Goal: Task Accomplishment & Management: Manage account settings

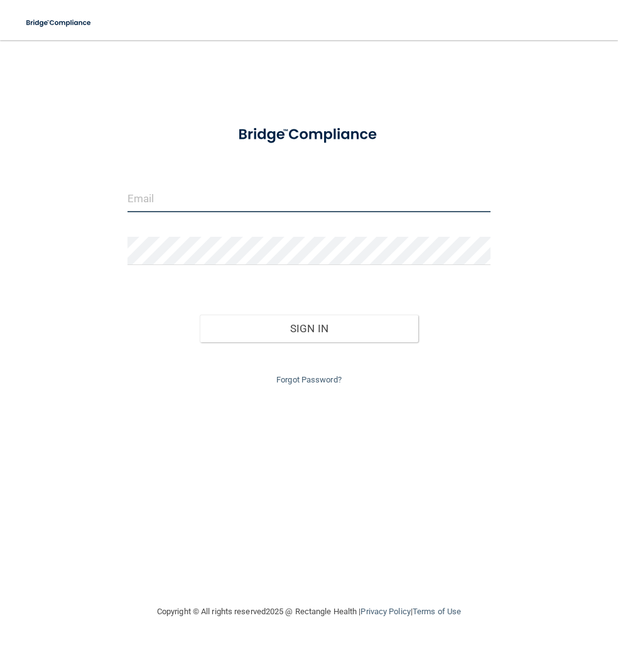
type input "[PERSON_NAME][EMAIL_ADDRESS][DOMAIN_NAME]"
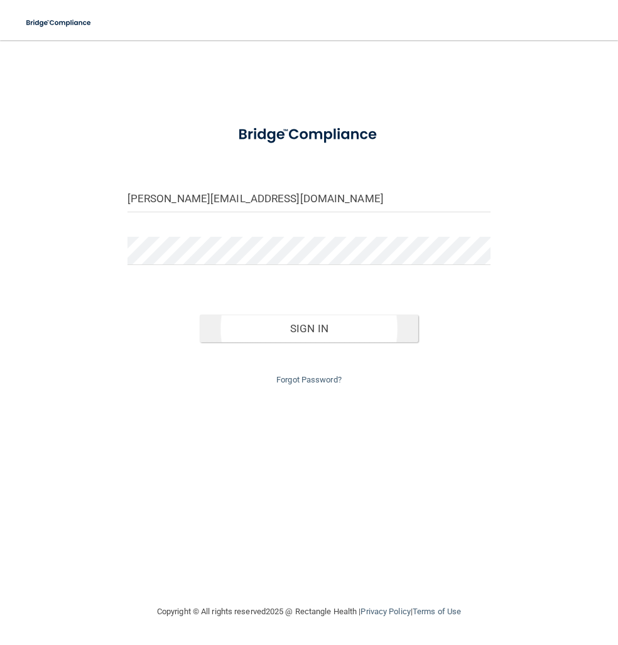
click at [249, 313] on div "Sign In" at bounding box center [309, 315] width 382 height 53
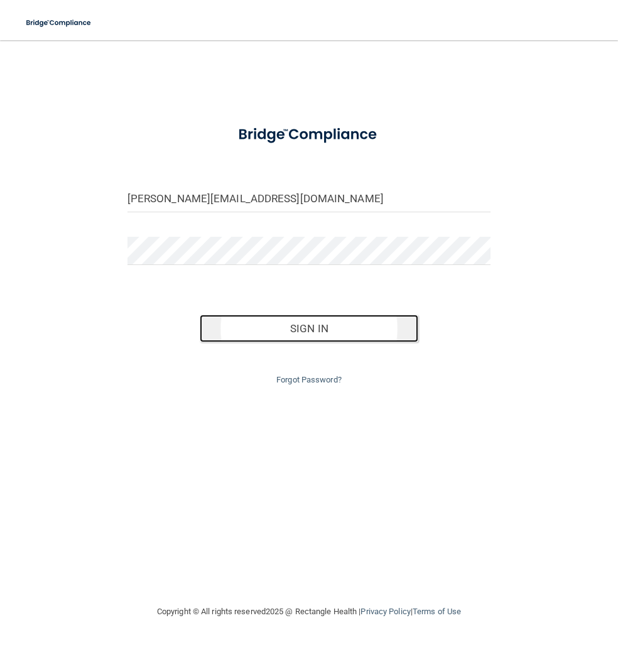
click at [251, 323] on button "Sign In" at bounding box center [309, 329] width 218 height 28
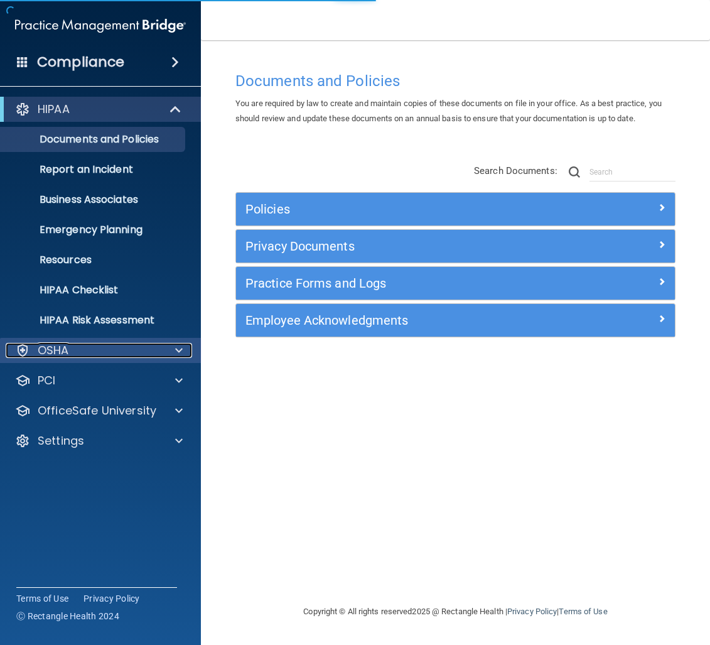
click at [101, 352] on div "OSHA" at bounding box center [84, 350] width 156 height 15
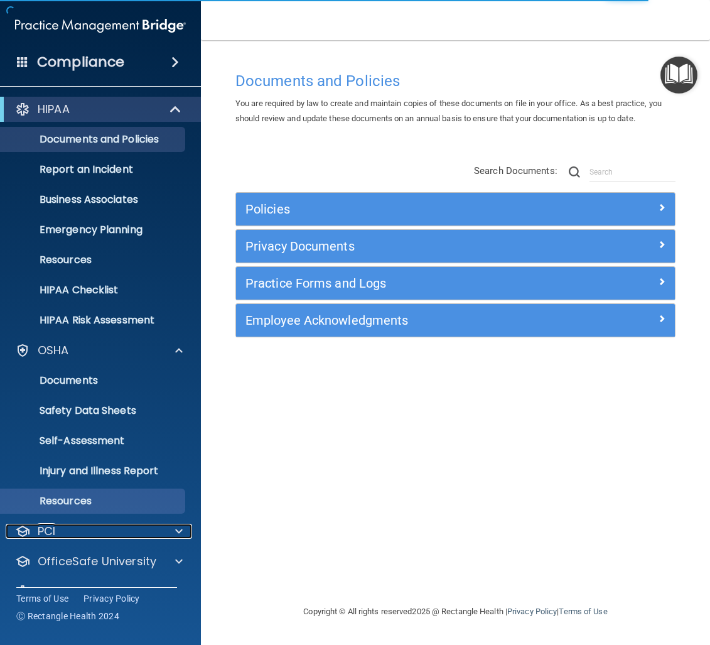
scroll to position [27, 0]
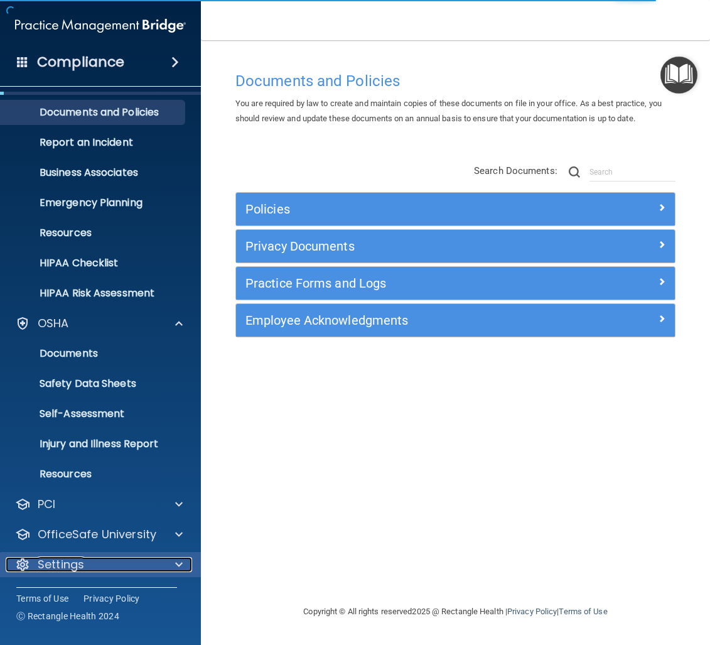
click at [147, 564] on div "Settings" at bounding box center [84, 564] width 156 height 15
click at [179, 559] on span at bounding box center [179, 564] width 8 height 15
click at [181, 563] on span at bounding box center [179, 564] width 8 height 15
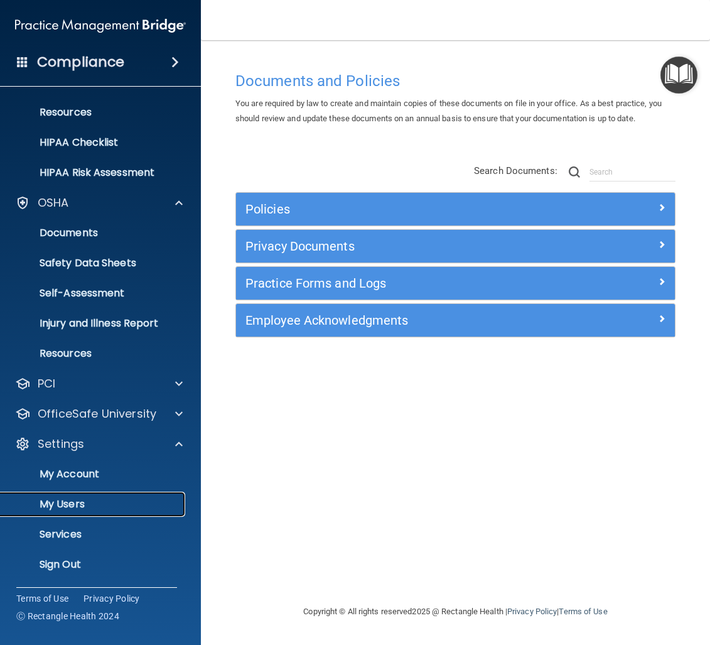
click at [78, 505] on p "My Users" at bounding box center [93, 504] width 171 height 13
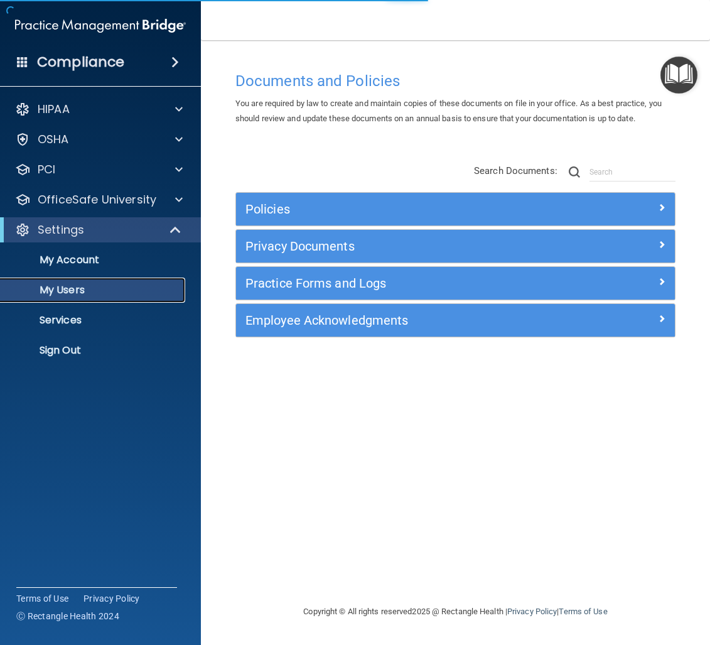
select select "20"
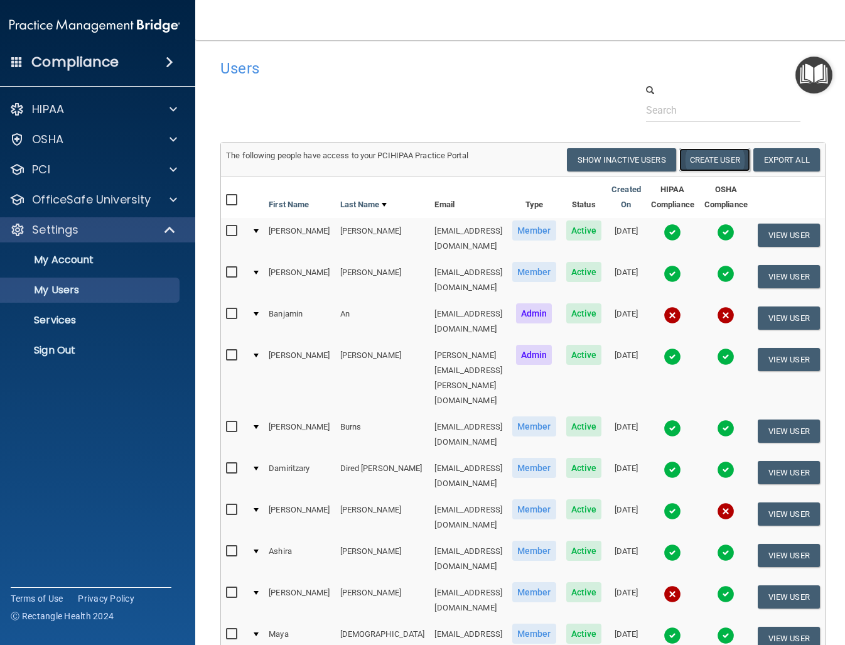
click at [617, 170] on button "Create User" at bounding box center [714, 159] width 71 height 23
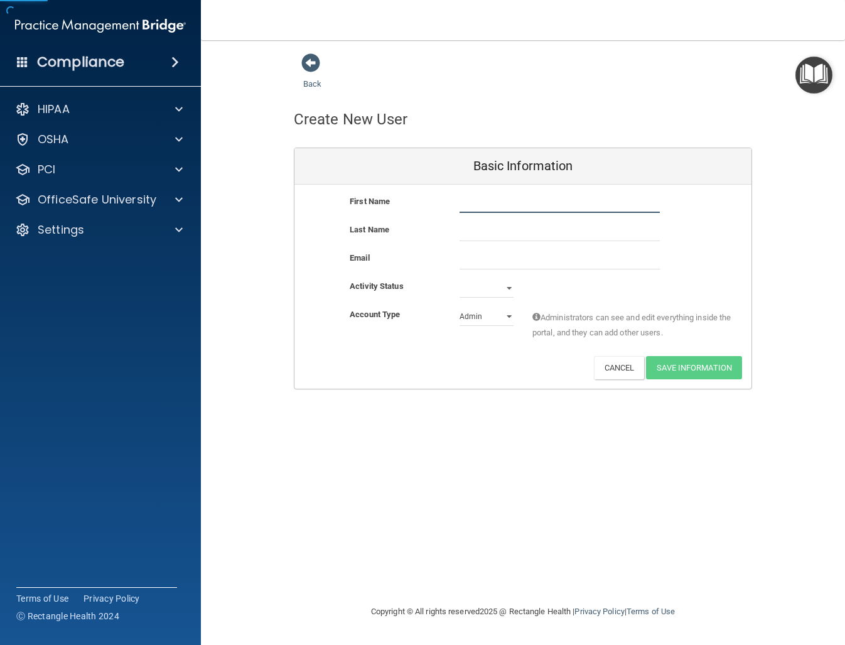
click at [497, 201] on input "text" at bounding box center [560, 203] width 200 height 19
paste input "Angye Guachichulca"
drag, startPoint x: 482, startPoint y: 203, endPoint x: 558, endPoint y: 201, distance: 76.0
click at [561, 203] on input "Angye Guachichulca" at bounding box center [560, 203] width 200 height 19
type input "Angye"
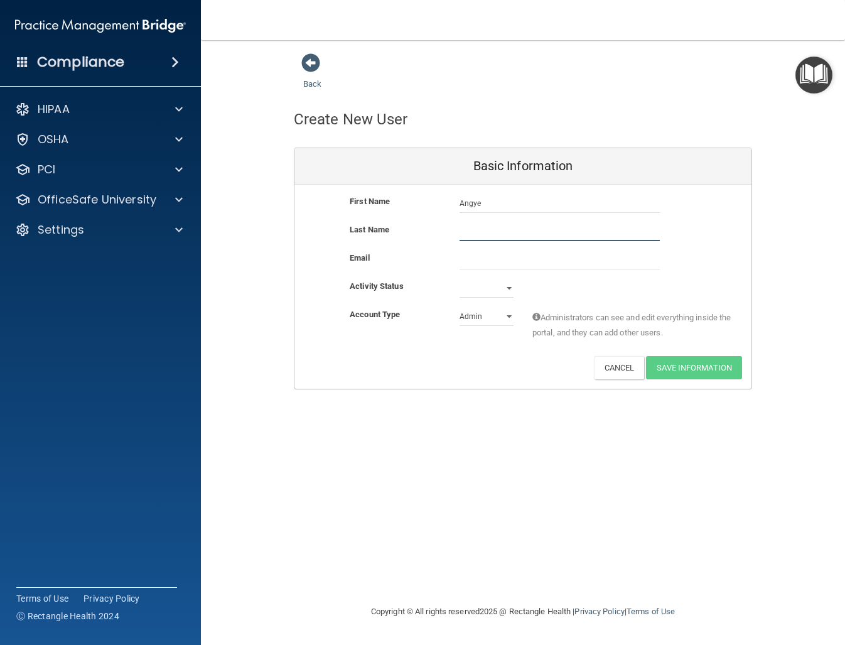
click at [527, 226] on input "text" at bounding box center [560, 231] width 200 height 19
paste input "Angye Guachichulca"
drag, startPoint x: 484, startPoint y: 230, endPoint x: 433, endPoint y: 220, distance: 52.5
click at [438, 226] on div "Last Name Angye Guachichulca" at bounding box center [522, 231] width 457 height 19
paste input "[EMAIL_ADDRESS][DOMAIN_NAME]"
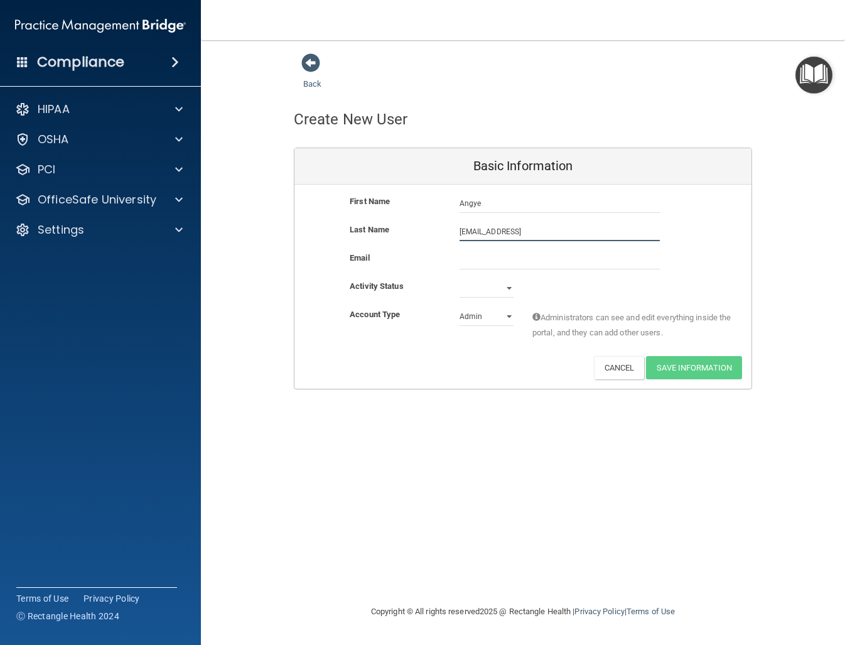
drag, startPoint x: 547, startPoint y: 230, endPoint x: 445, endPoint y: 229, distance: 102.4
click at [446, 230] on div "Last Name angyeg2002@gmail.comGuachichulca" at bounding box center [522, 231] width 457 height 19
type input "Guachichulca"
click at [472, 263] on input "email" at bounding box center [560, 260] width 200 height 19
paste input "[EMAIL_ADDRESS][DOMAIN_NAME]"
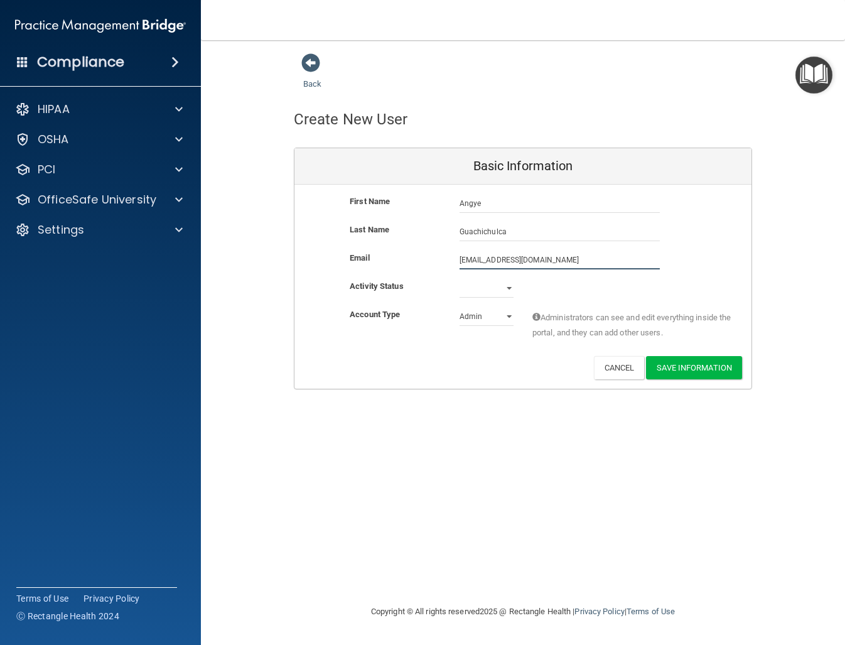
type input "[EMAIL_ADDRESS][DOMAIN_NAME]"
click at [483, 289] on select "Active Inactive" at bounding box center [487, 288] width 54 height 19
select select "active"
click at [460, 279] on select "Active Inactive" at bounding box center [487, 288] width 54 height 19
click at [478, 315] on select "Admin Member" at bounding box center [487, 316] width 54 height 19
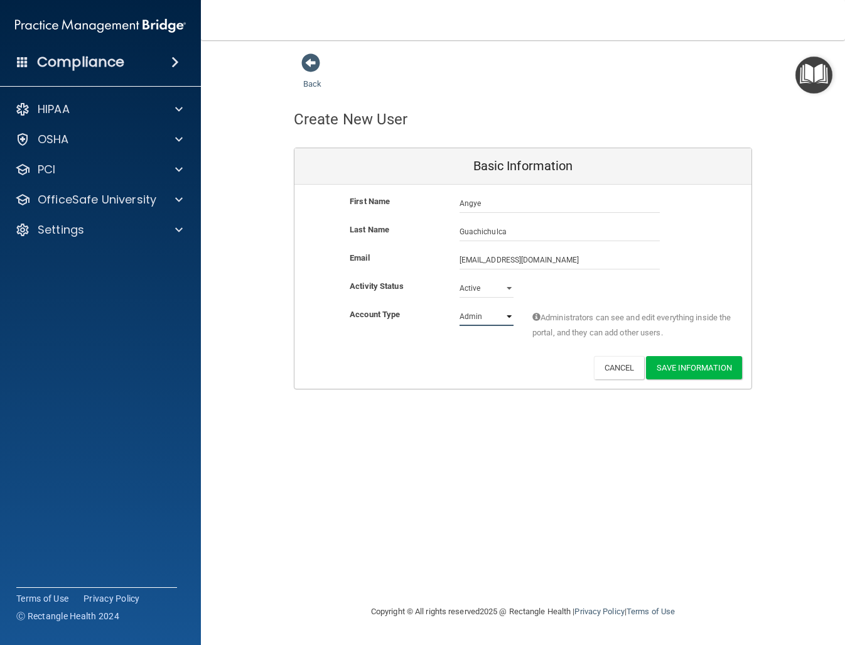
select select "practice_member"
click at [460, 307] on select "Admin Member" at bounding box center [487, 316] width 54 height 19
click at [617, 367] on button "Save Information" at bounding box center [694, 367] width 96 height 23
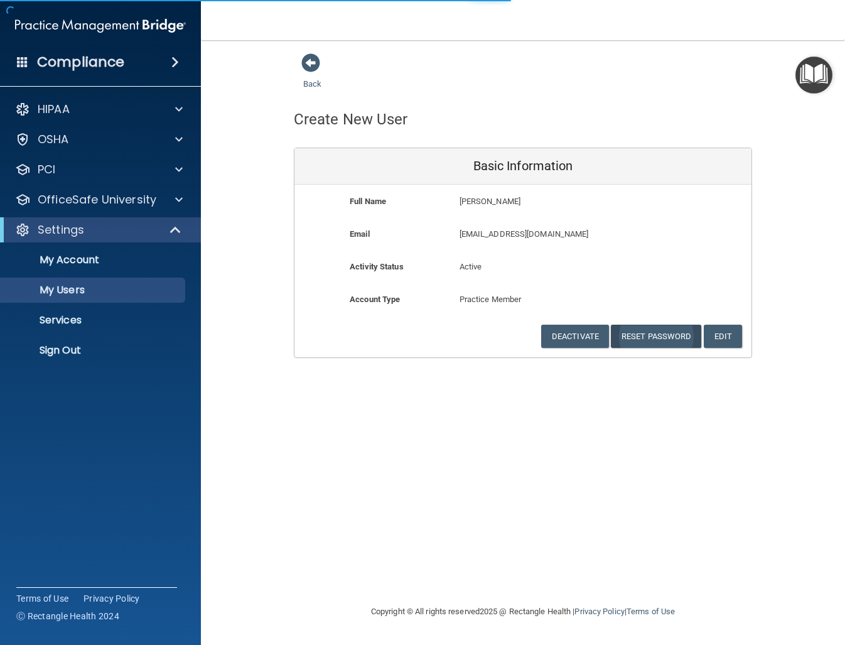
select select "20"
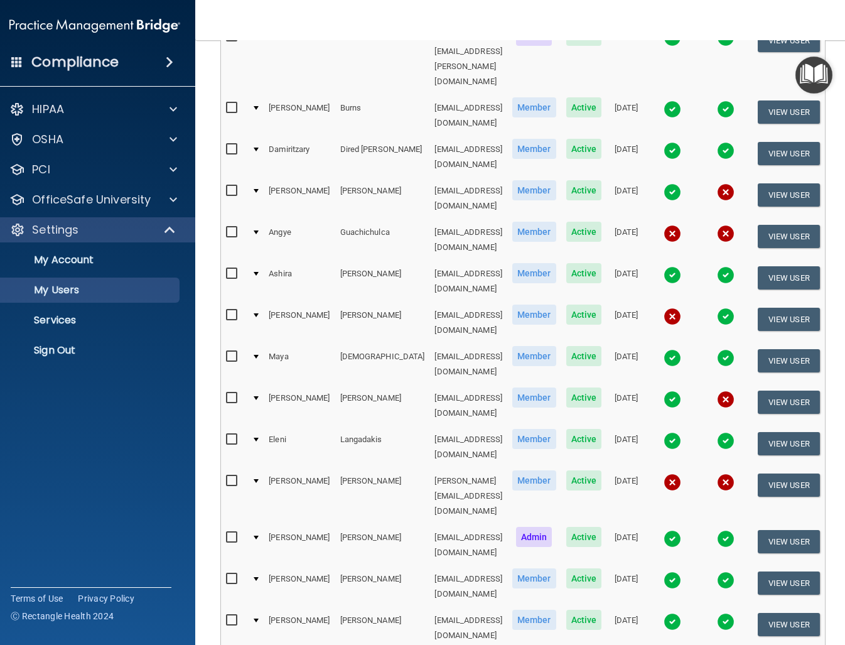
scroll to position [445, 0]
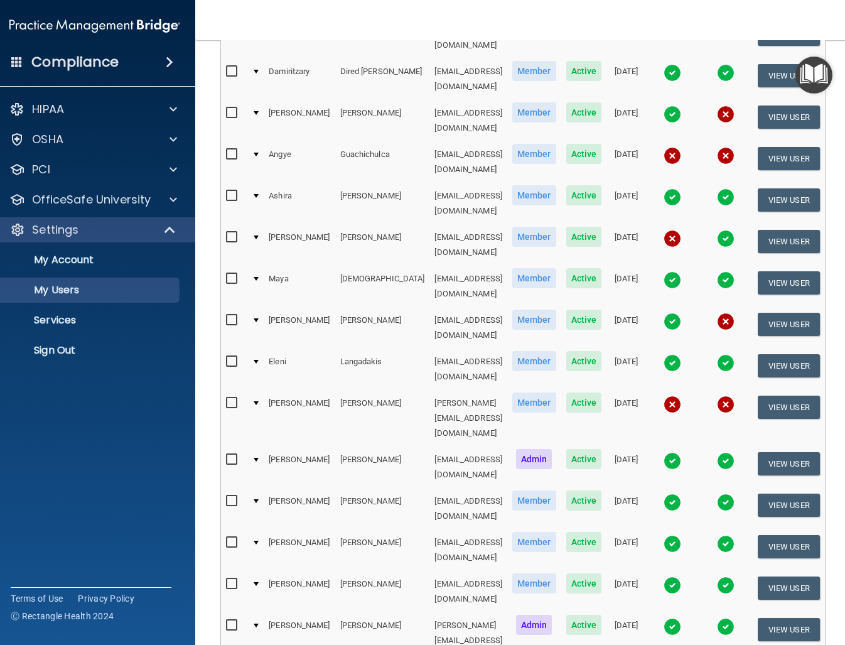
select select "20"
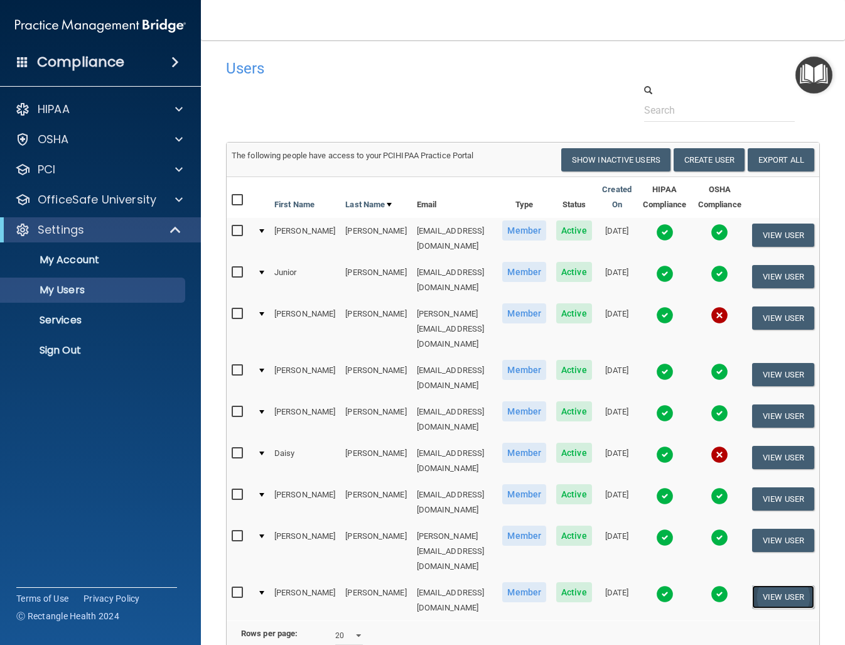
click at [617, 585] on button "View User" at bounding box center [783, 596] width 62 height 23
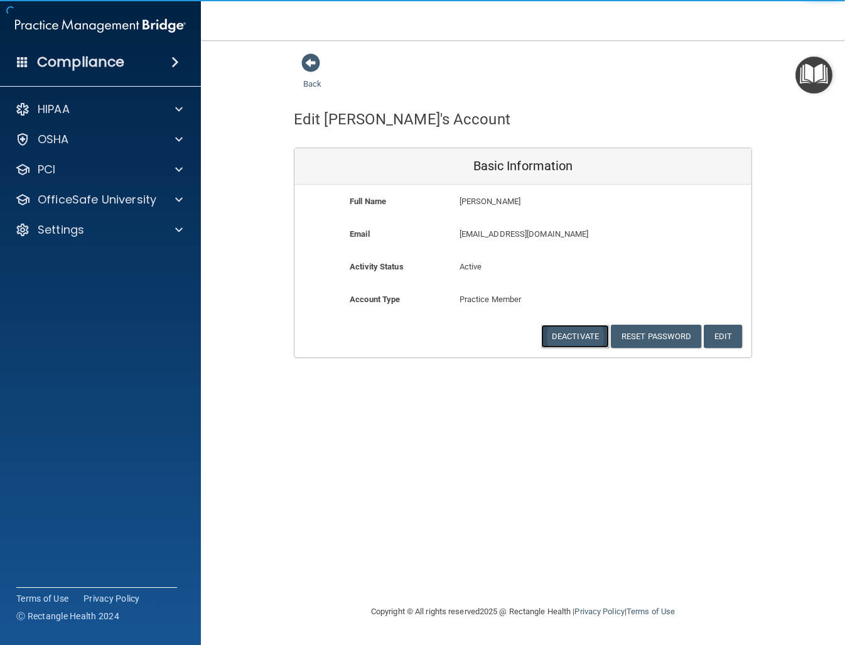
click at [573, 338] on button "Deactivate" at bounding box center [575, 336] width 68 height 23
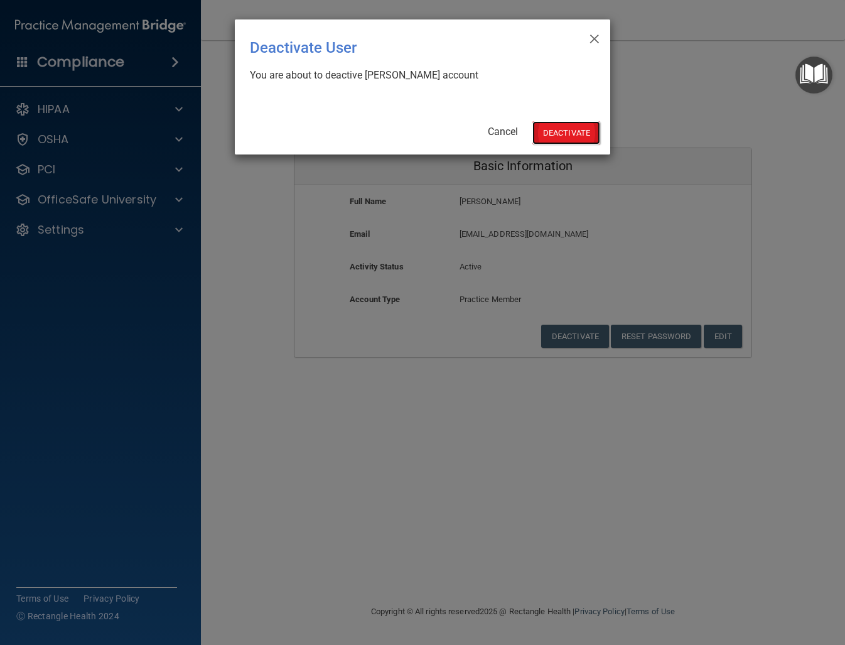
click at [562, 133] on button "Deactivate" at bounding box center [566, 132] width 68 height 23
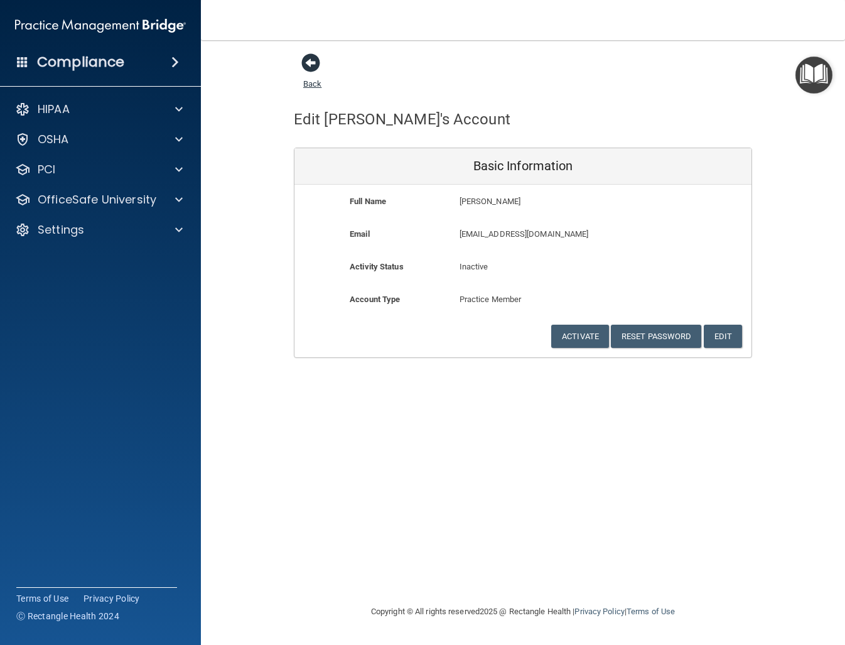
click at [305, 84] on link "Back" at bounding box center [312, 76] width 18 height 24
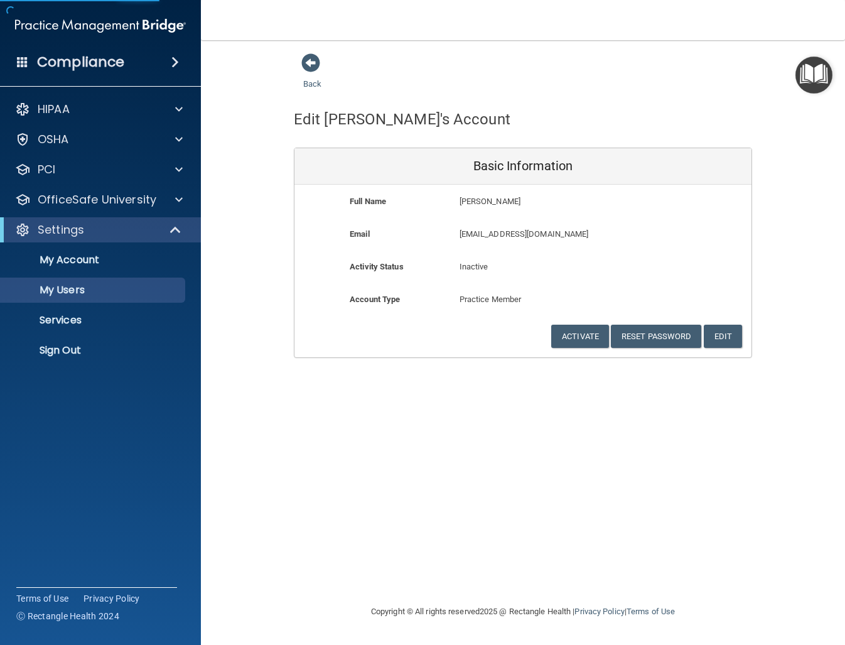
select select "20"
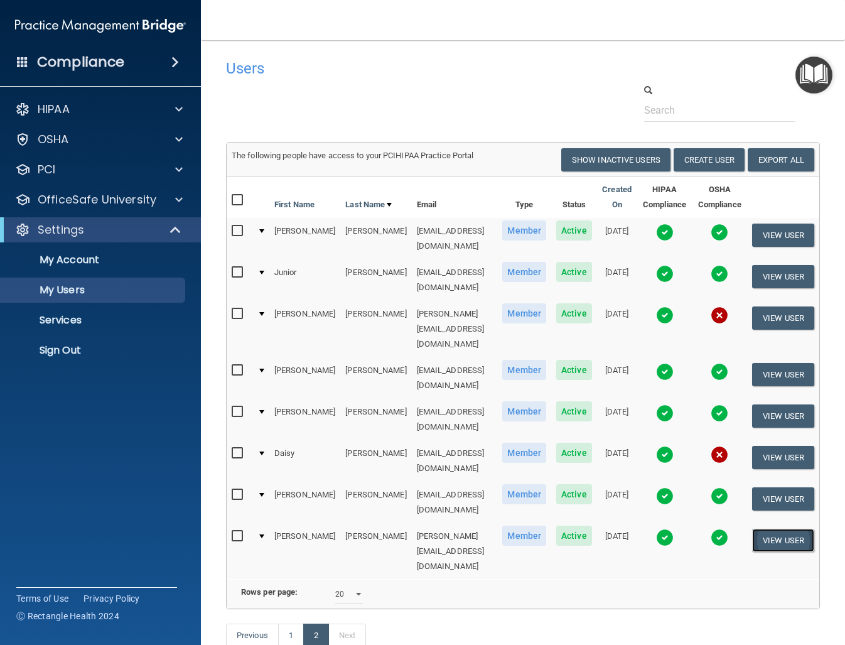
click at [784, 529] on button "View User" at bounding box center [783, 540] width 62 height 23
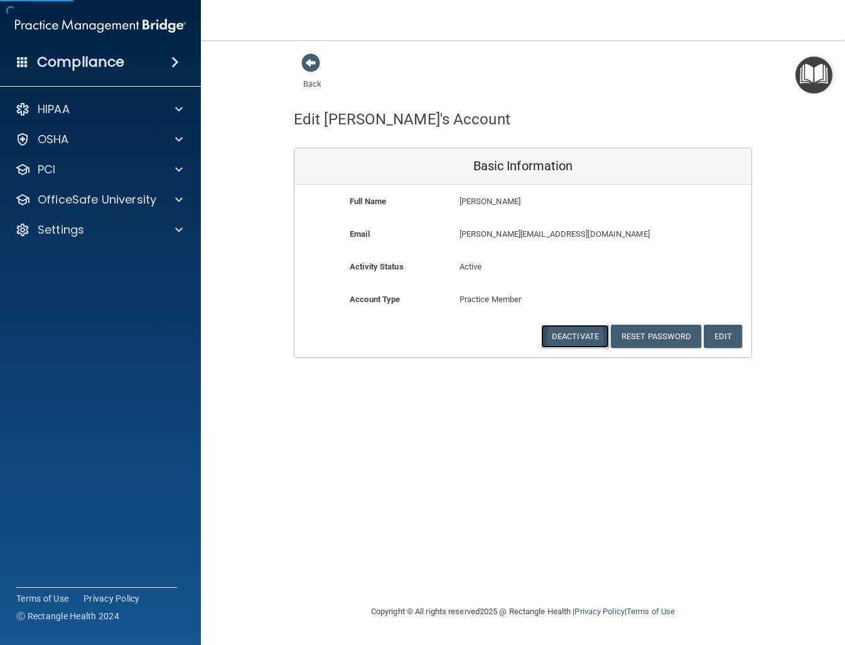
click at [569, 342] on button "Deactivate" at bounding box center [575, 336] width 68 height 23
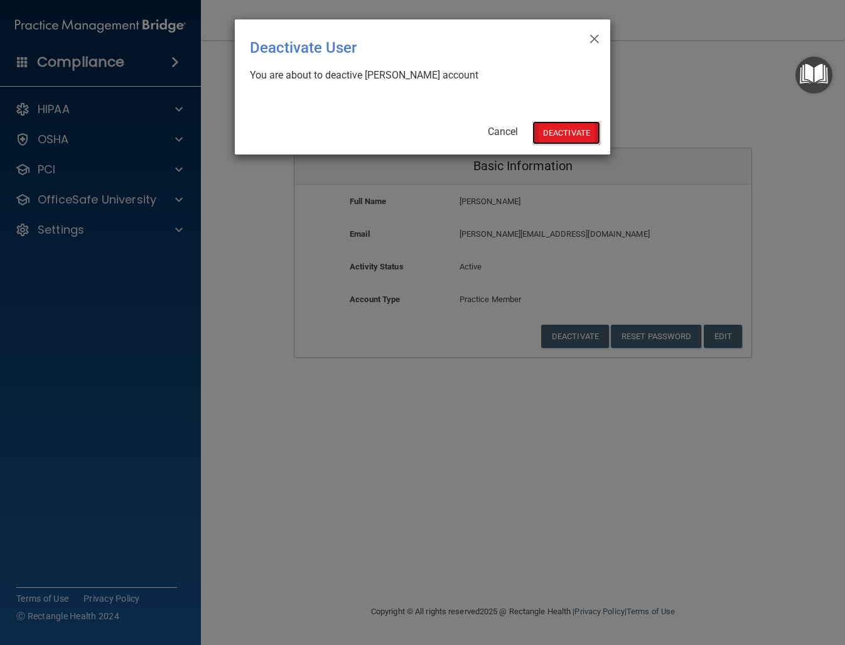
click at [578, 138] on button "Deactivate" at bounding box center [566, 132] width 68 height 23
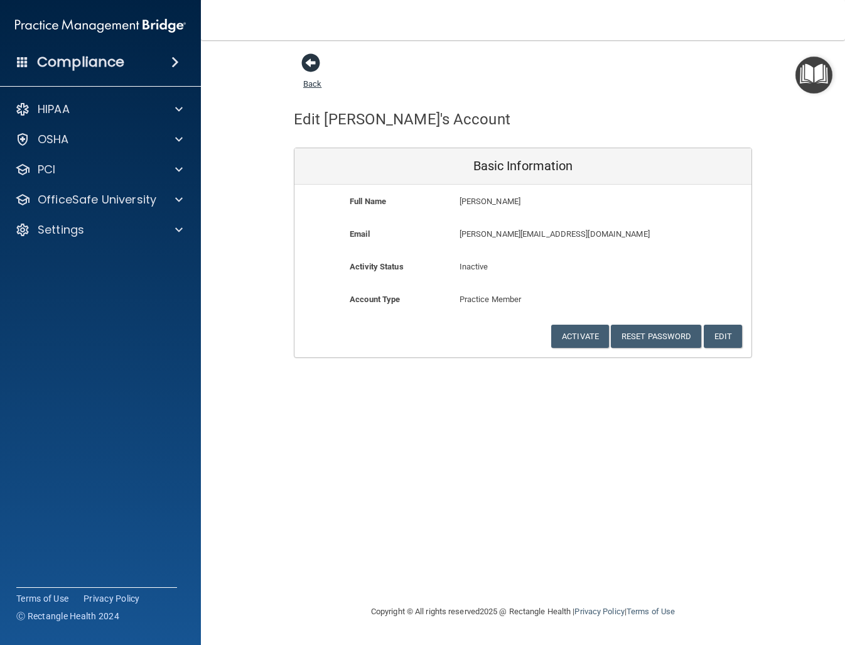
click at [317, 65] on span at bounding box center [310, 62] width 19 height 19
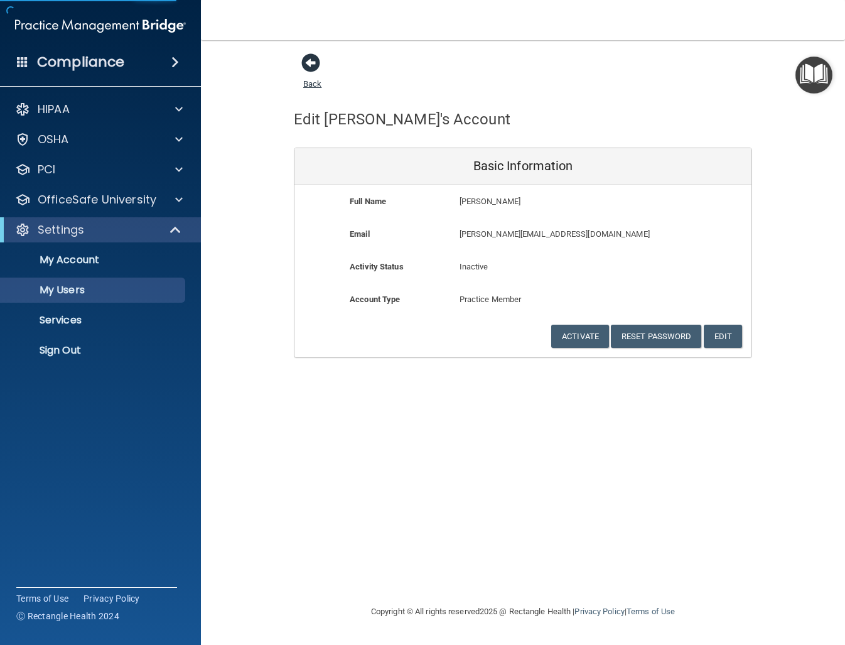
select select "20"
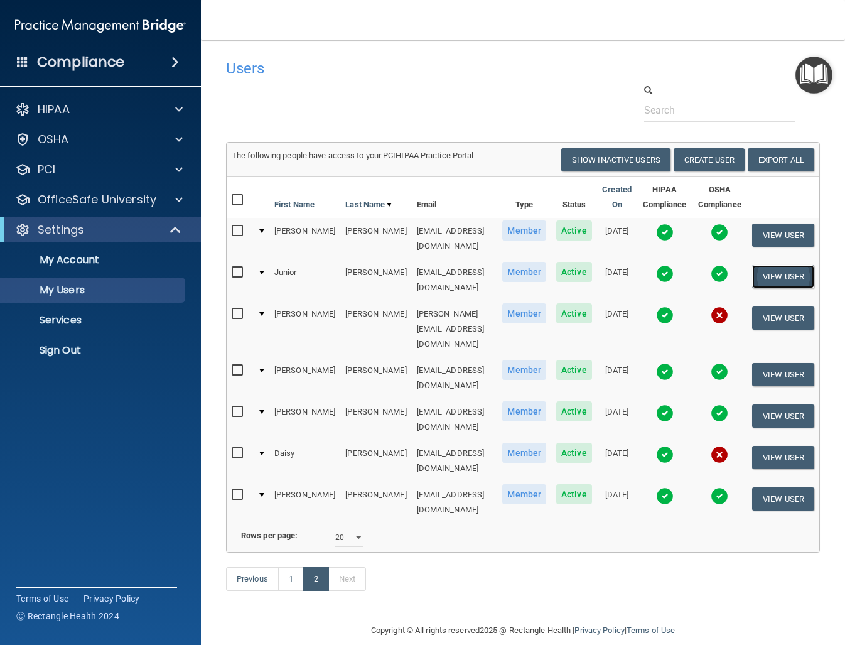
click at [777, 276] on button "View User" at bounding box center [783, 276] width 62 height 23
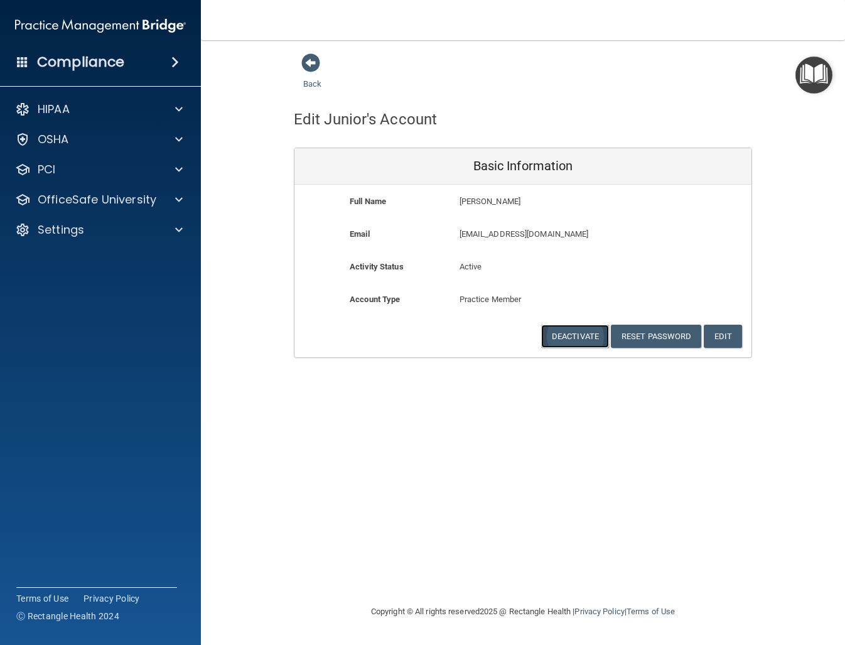
click at [586, 338] on button "Deactivate" at bounding box center [575, 336] width 68 height 23
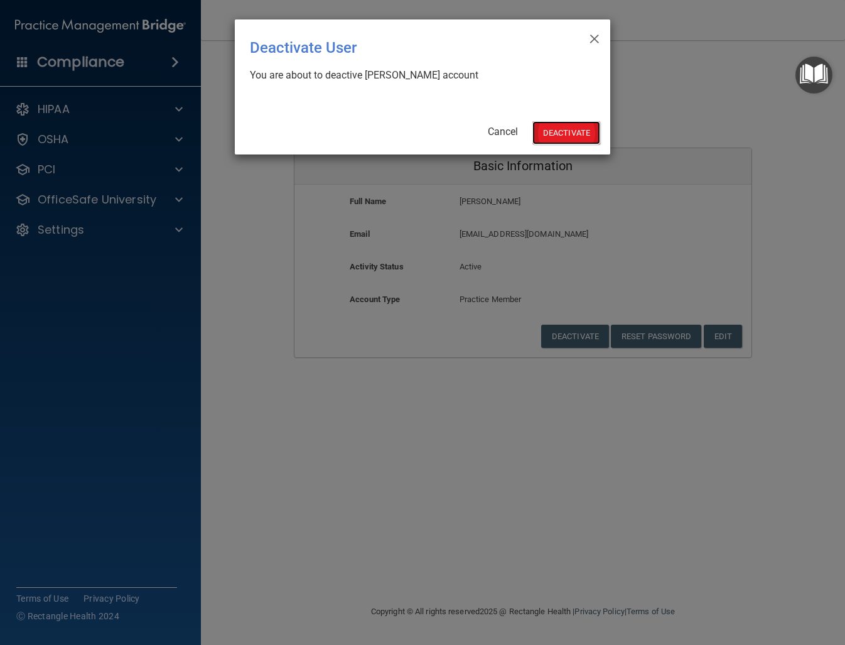
click at [578, 132] on button "Deactivate" at bounding box center [566, 132] width 68 height 23
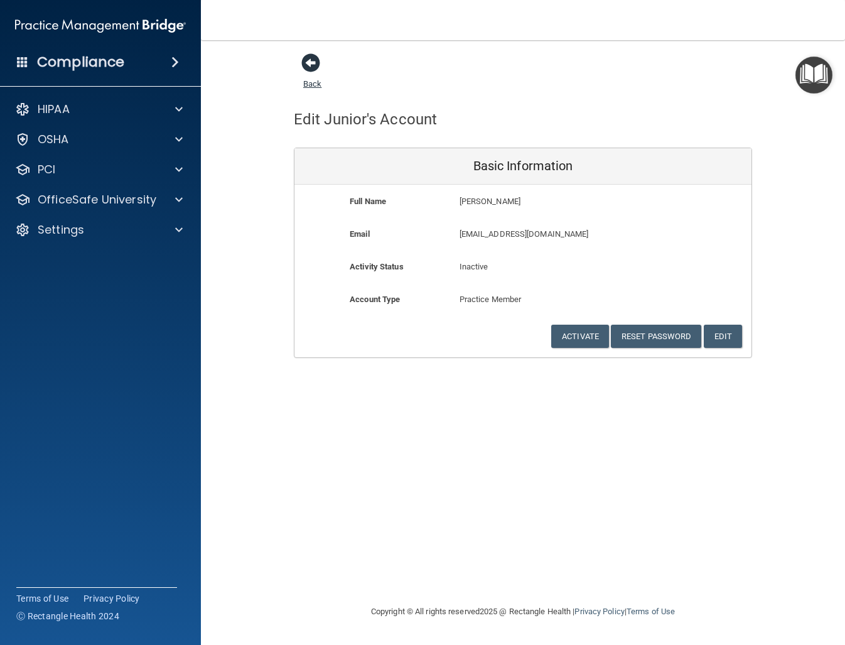
click at [308, 86] on link "Back" at bounding box center [312, 76] width 18 height 24
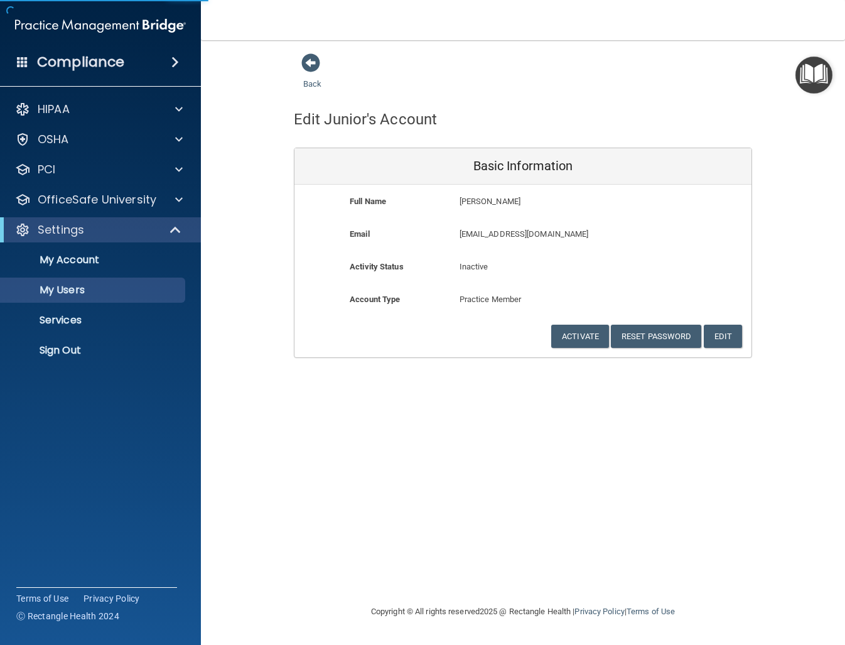
select select "20"
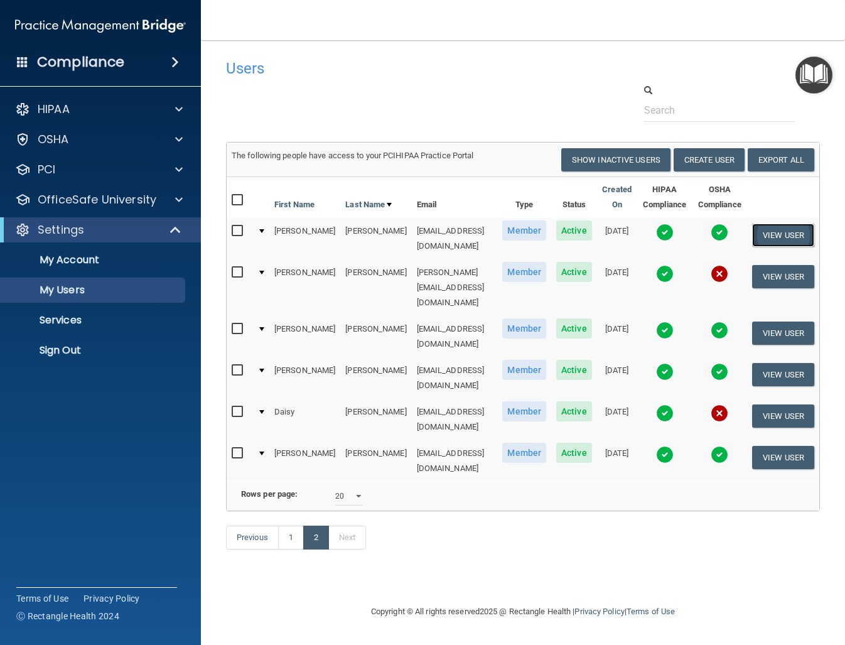
click at [774, 238] on button "View User" at bounding box center [783, 235] width 62 height 23
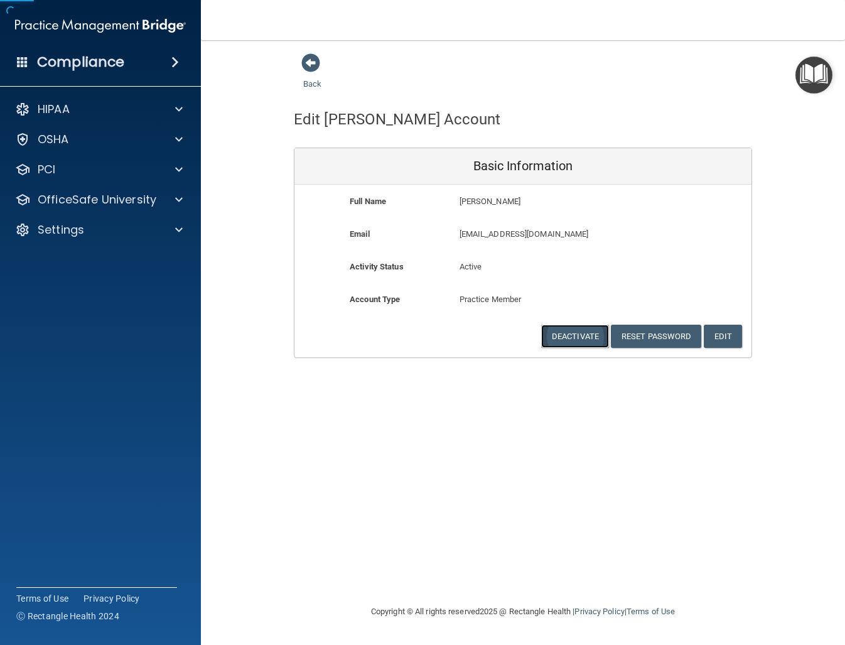
click at [573, 337] on button "Deactivate" at bounding box center [575, 336] width 68 height 23
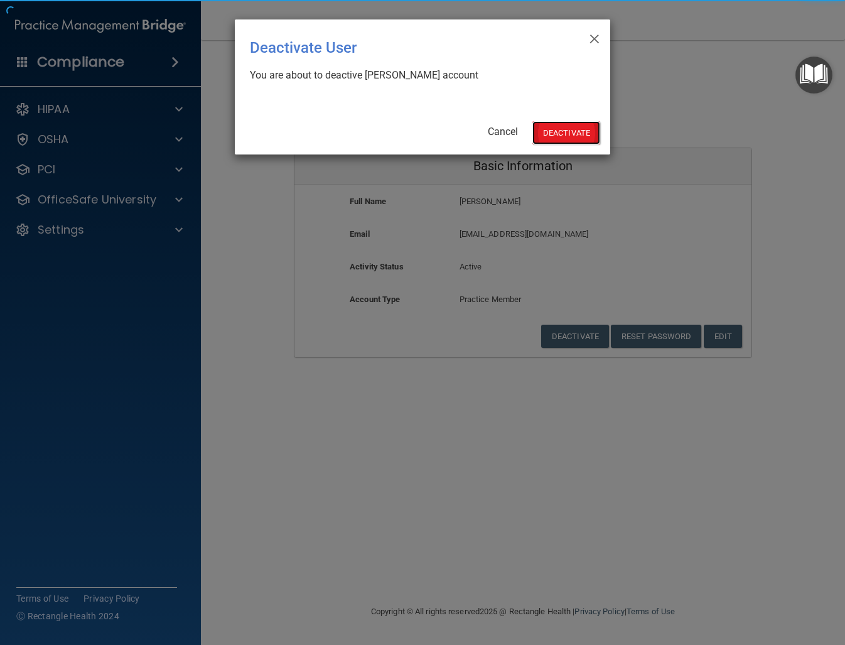
click at [550, 133] on button "Deactivate" at bounding box center [566, 132] width 68 height 23
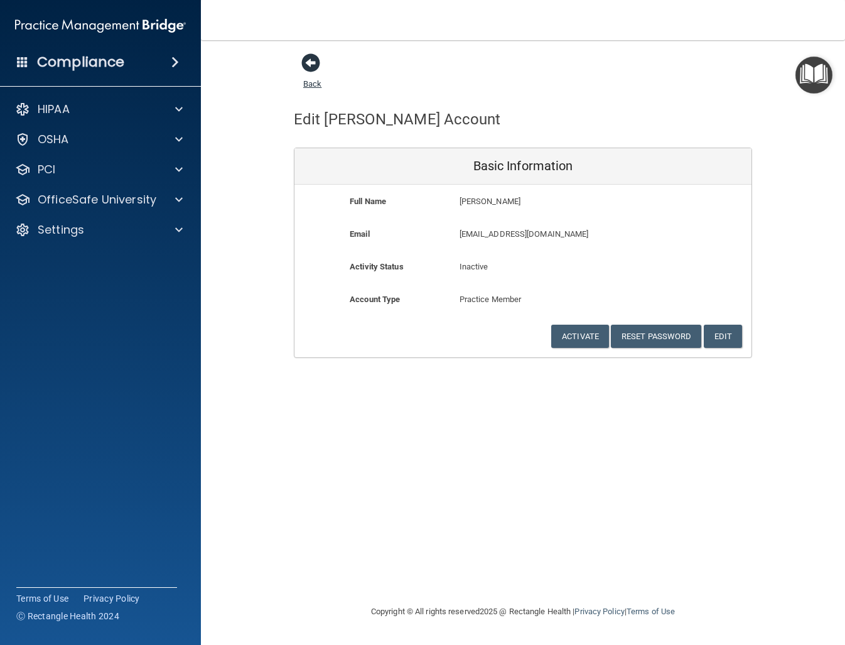
click at [308, 86] on link "Back" at bounding box center [312, 76] width 18 height 24
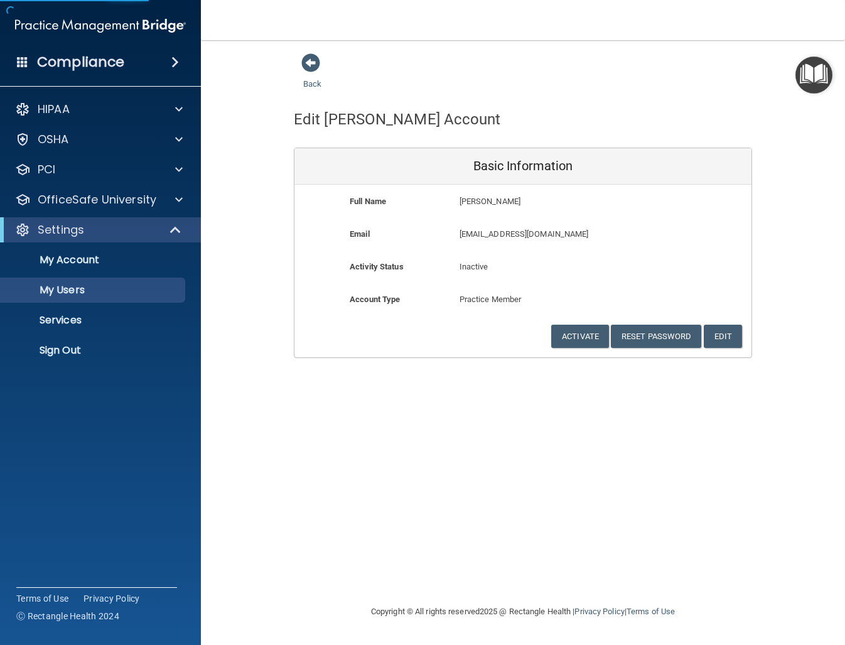
select select "20"
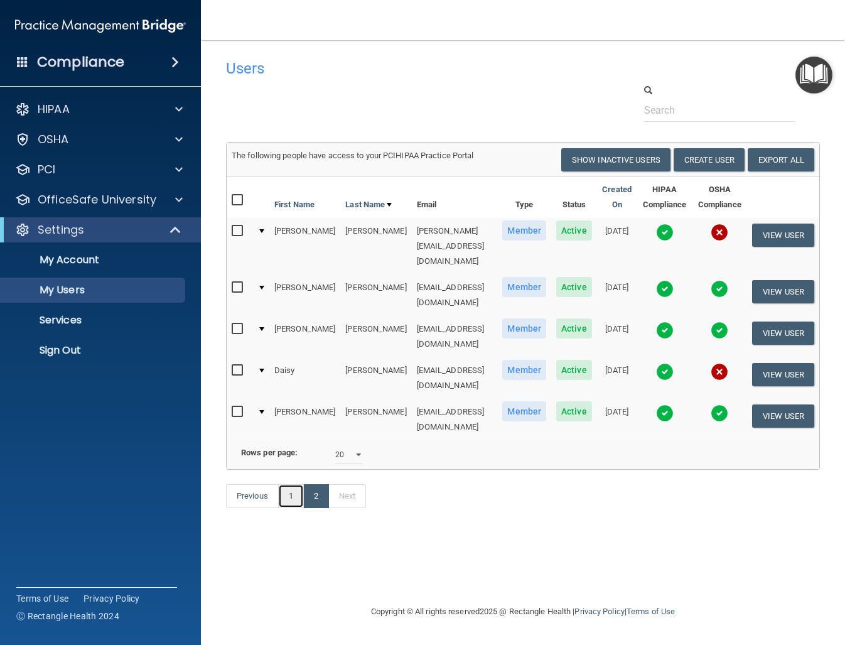
click at [291, 484] on link "1" at bounding box center [291, 496] width 26 height 24
select select "20"
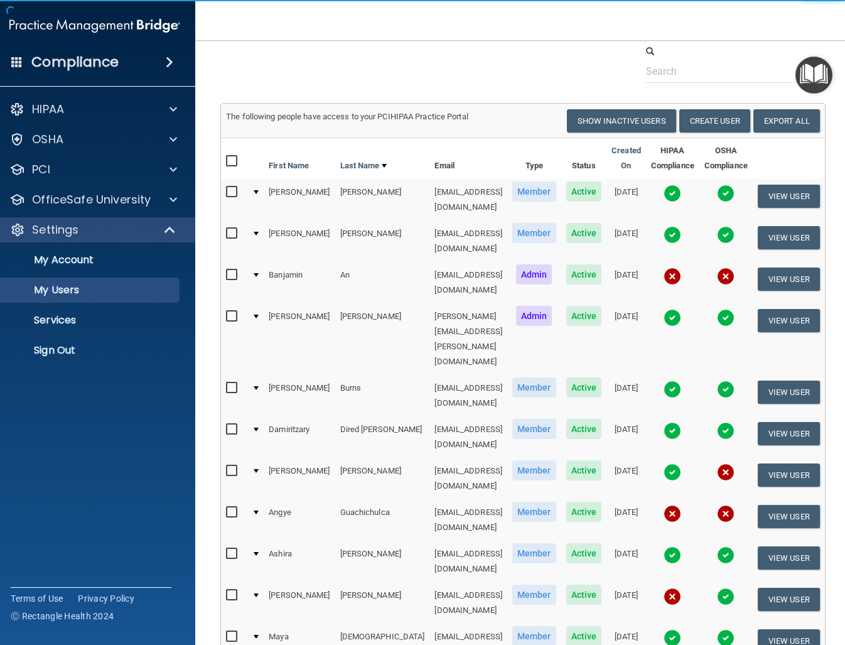
scroll to position [42, 0]
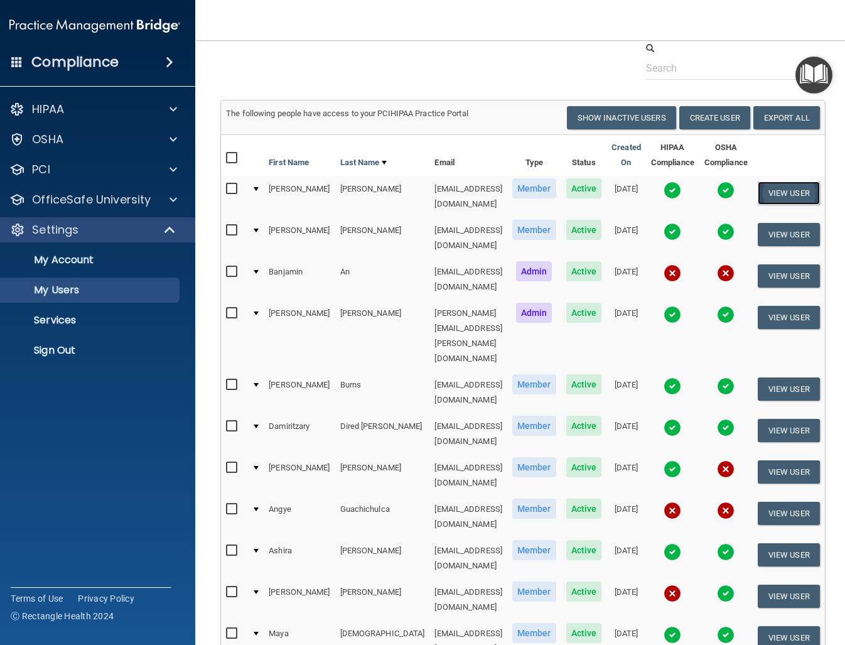
click at [809, 186] on button "View User" at bounding box center [789, 192] width 62 height 23
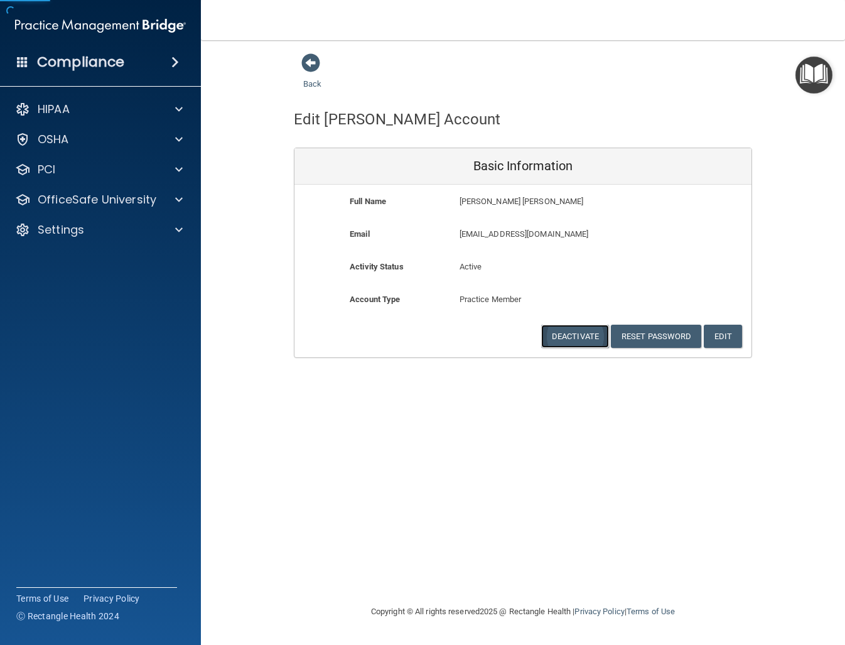
click at [577, 338] on button "Deactivate" at bounding box center [575, 336] width 68 height 23
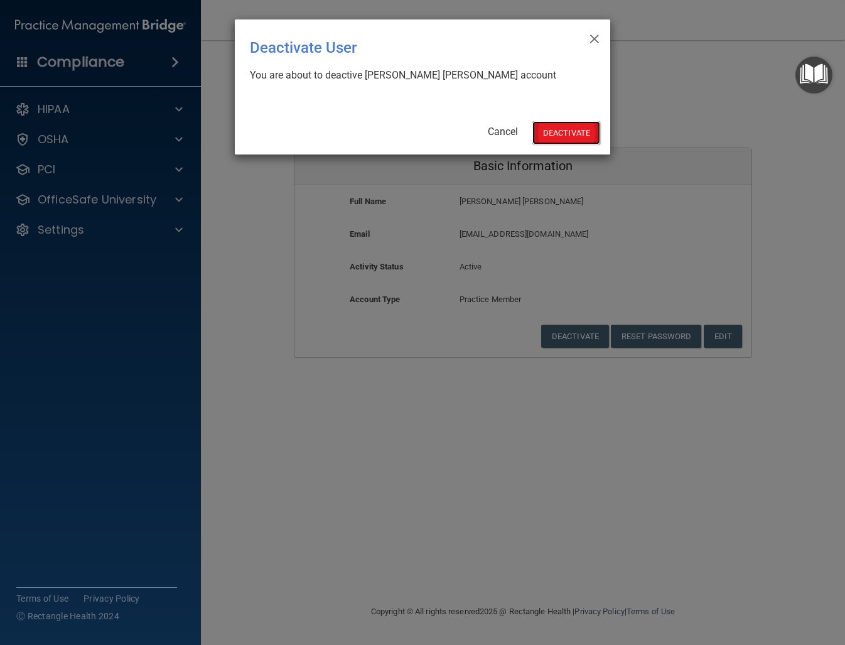
click at [558, 143] on button "Deactivate" at bounding box center [566, 132] width 68 height 23
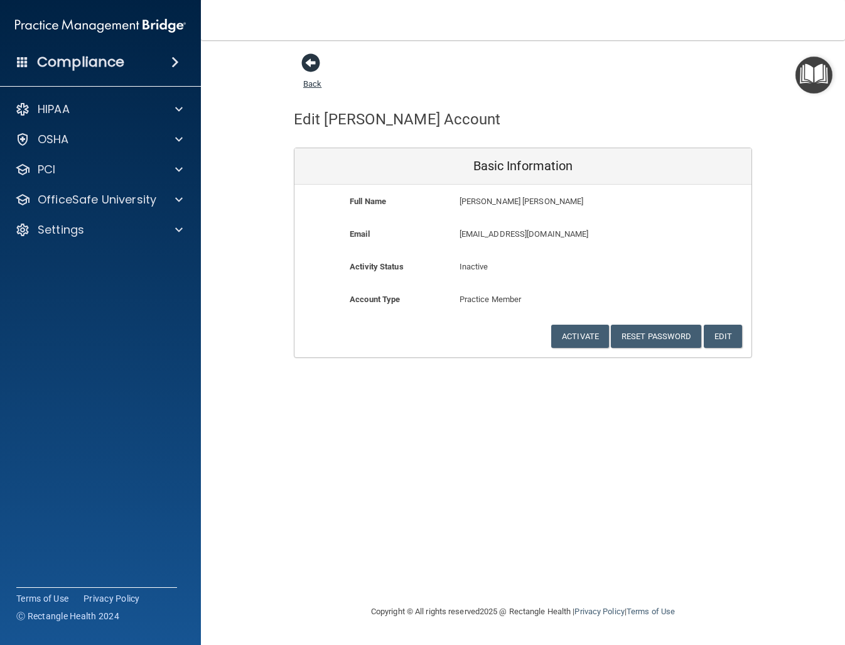
click at [312, 68] on span at bounding box center [310, 62] width 19 height 19
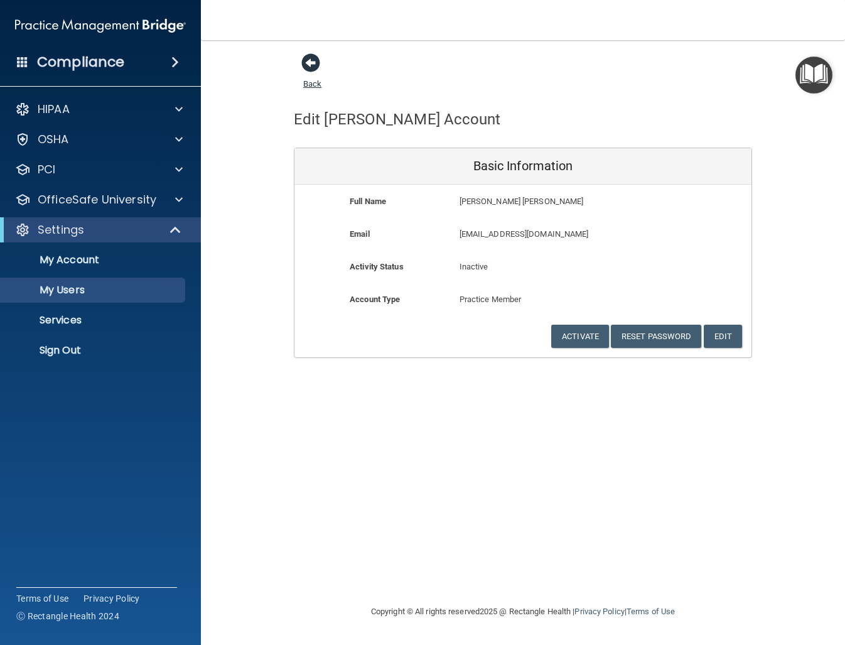
click at [312, 68] on span at bounding box center [310, 62] width 19 height 19
select select "20"
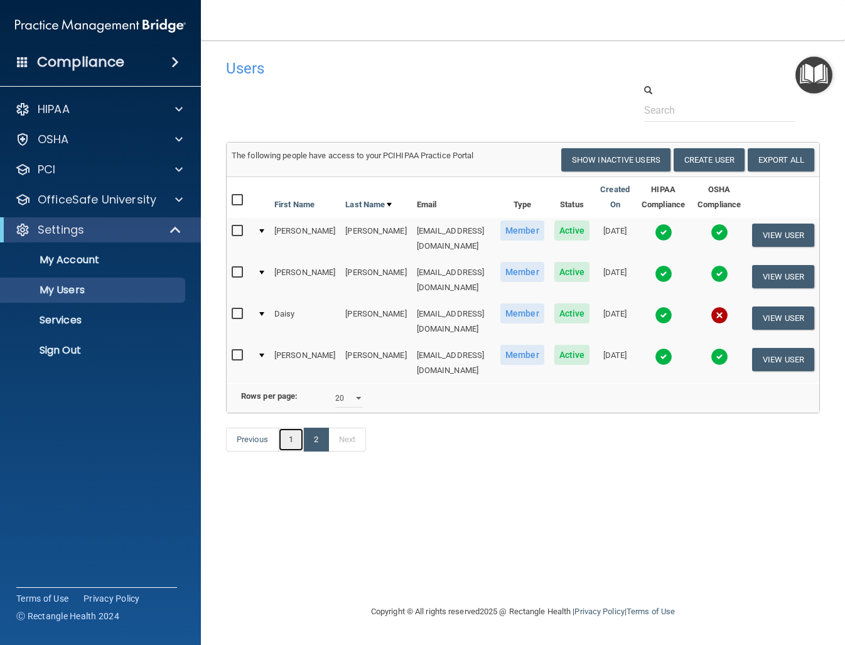
click at [281, 428] on link "1" at bounding box center [291, 440] width 26 height 24
select select "20"
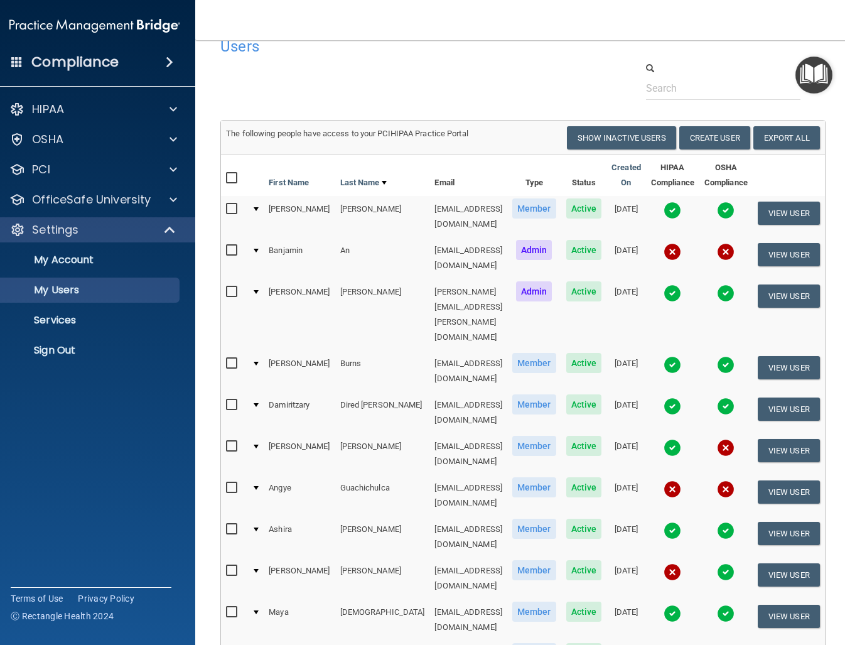
scroll to position [24, 0]
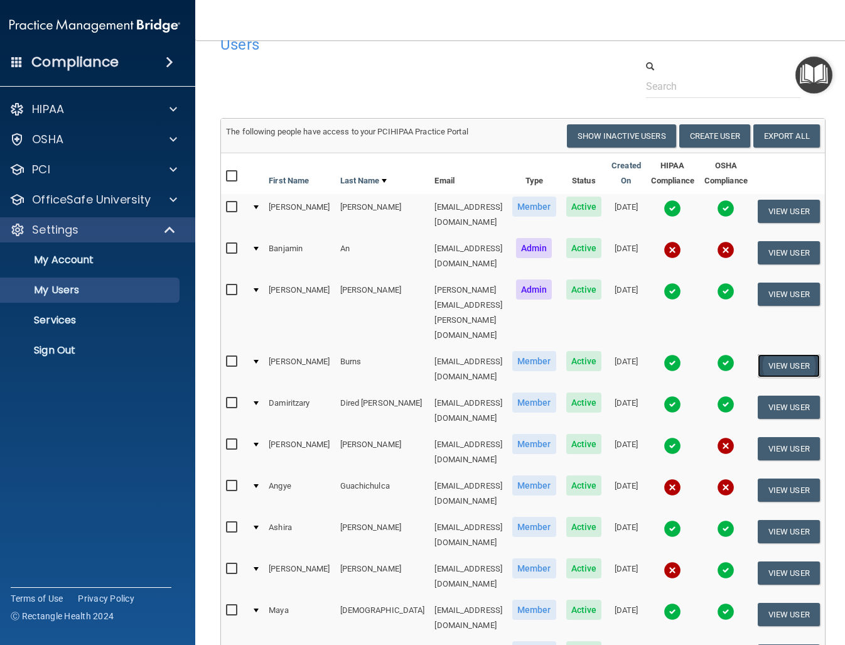
click at [789, 354] on button "View User" at bounding box center [789, 365] width 62 height 23
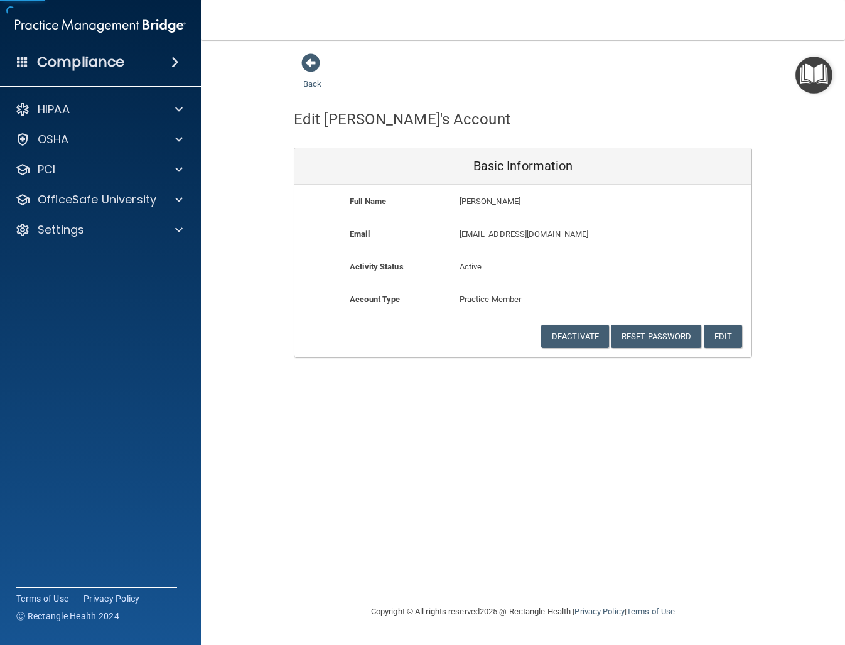
drag, startPoint x: 513, startPoint y: 337, endPoint x: 578, endPoint y: 340, distance: 64.8
click at [514, 337] on div "Deactivate Reset Password Edit Cancel Save Information" at bounding box center [522, 336] width 457 height 23
click at [582, 340] on button "Deactivate" at bounding box center [575, 336] width 68 height 23
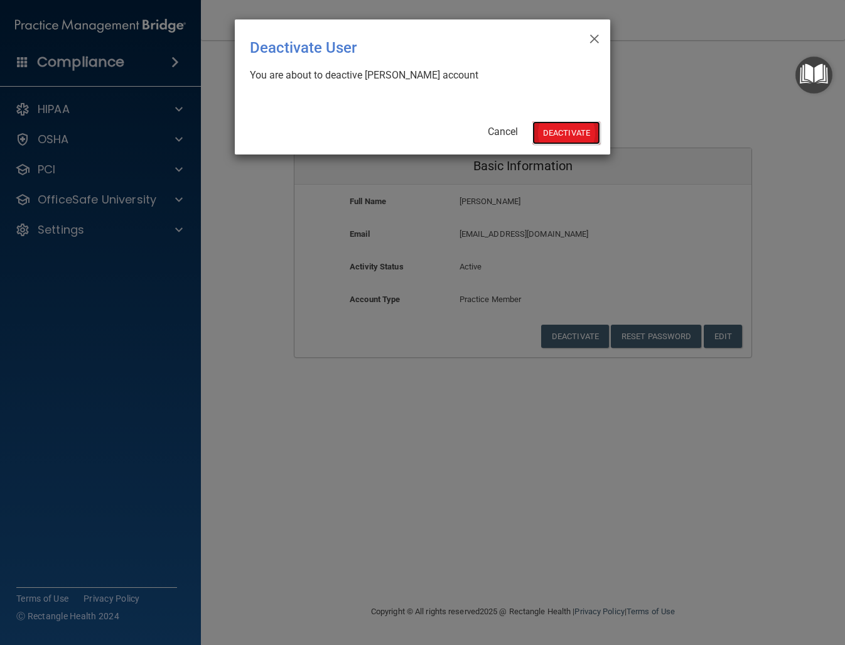
click at [548, 137] on button "Deactivate" at bounding box center [566, 132] width 68 height 23
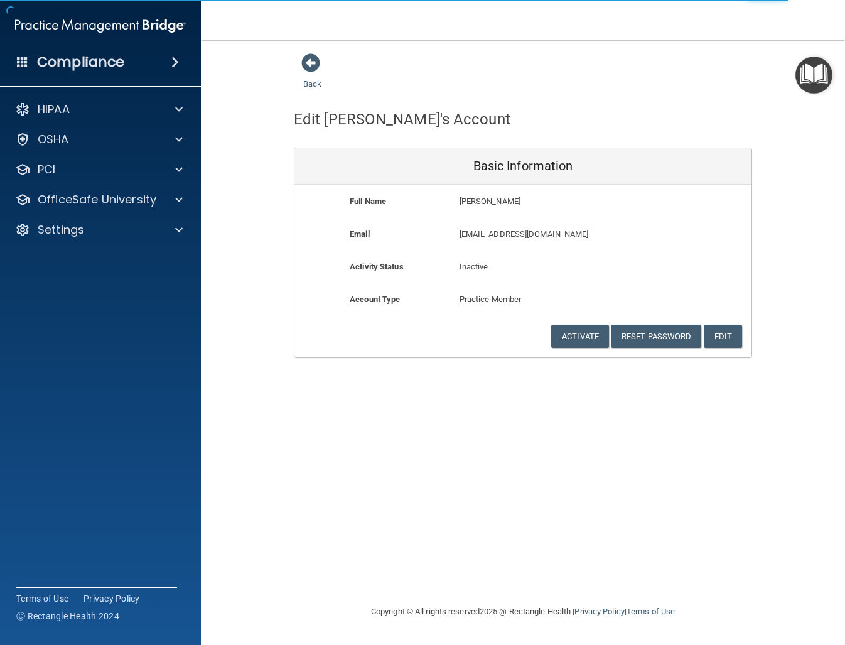
click at [322, 84] on div "Back" at bounding box center [332, 72] width 77 height 39
click at [316, 83] on link "Back" at bounding box center [312, 76] width 18 height 24
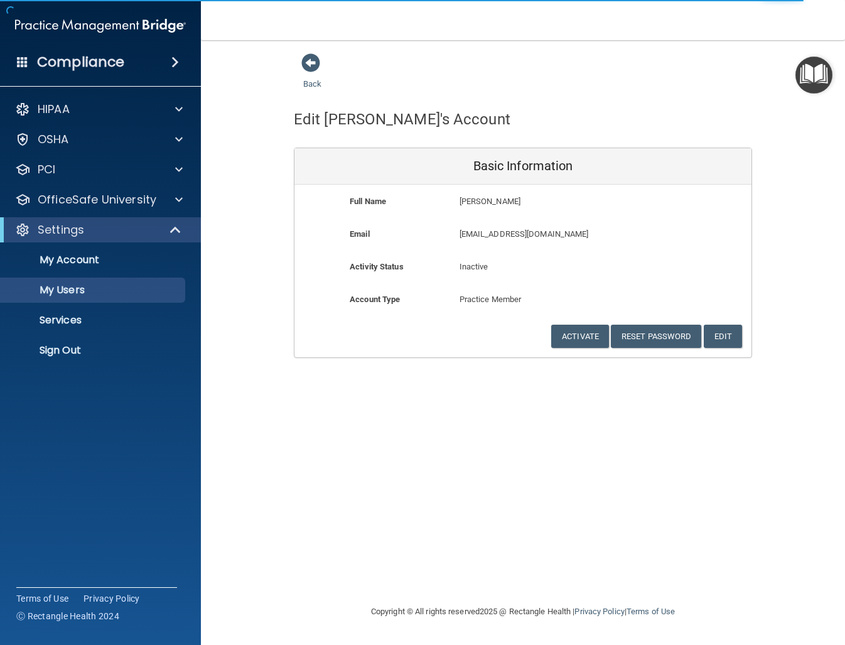
select select "20"
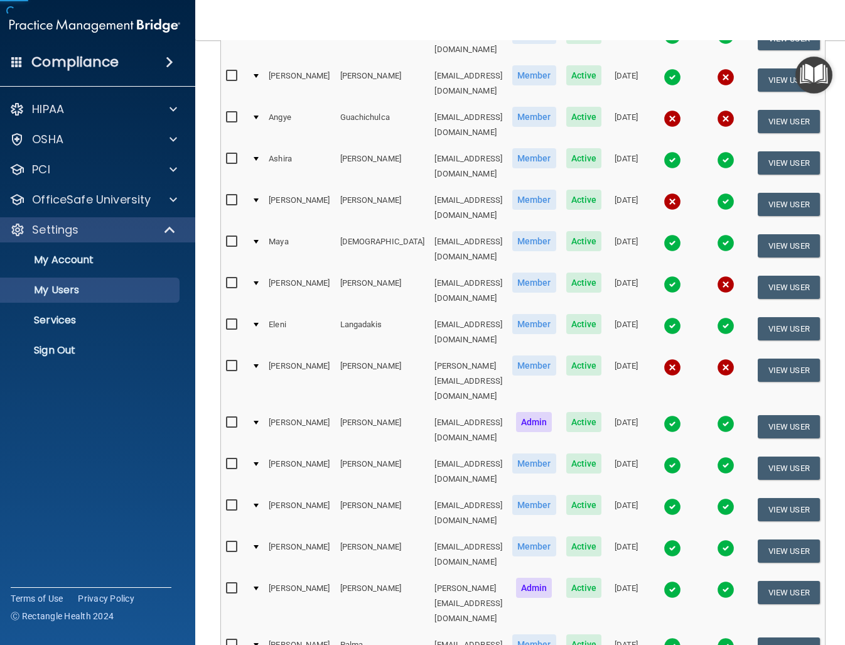
scroll to position [415, 0]
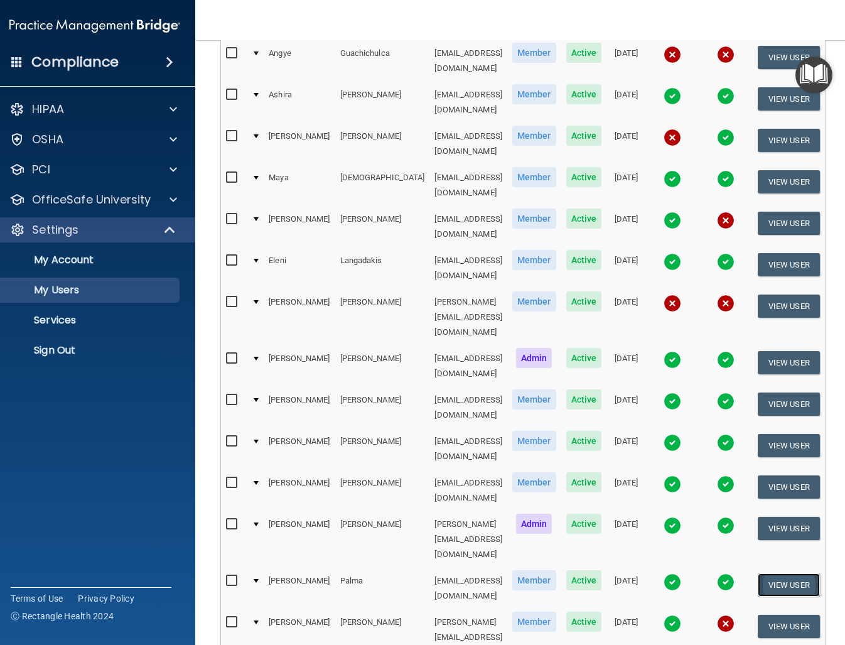
click at [800, 573] on button "View User" at bounding box center [789, 584] width 62 height 23
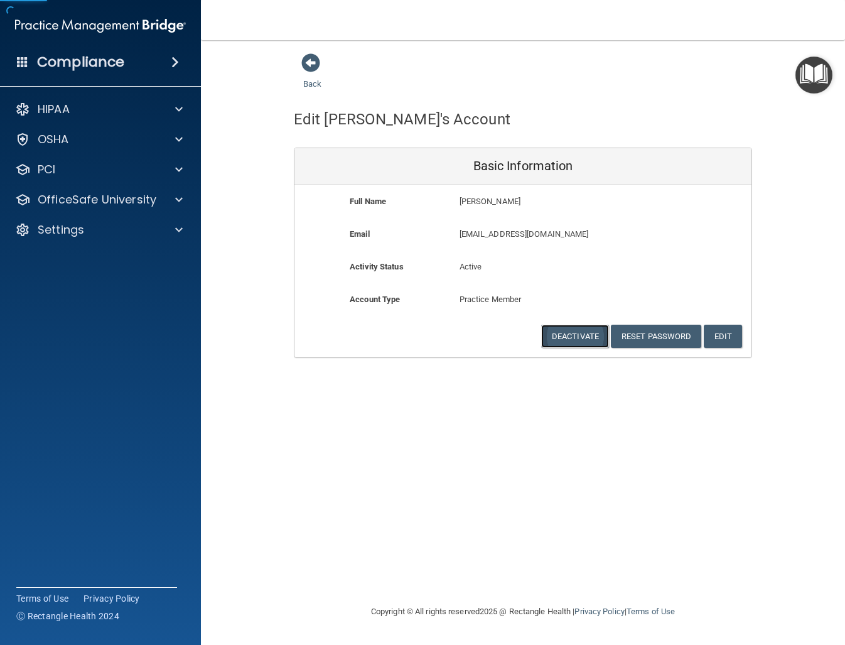
click at [595, 333] on button "Deactivate" at bounding box center [575, 336] width 68 height 23
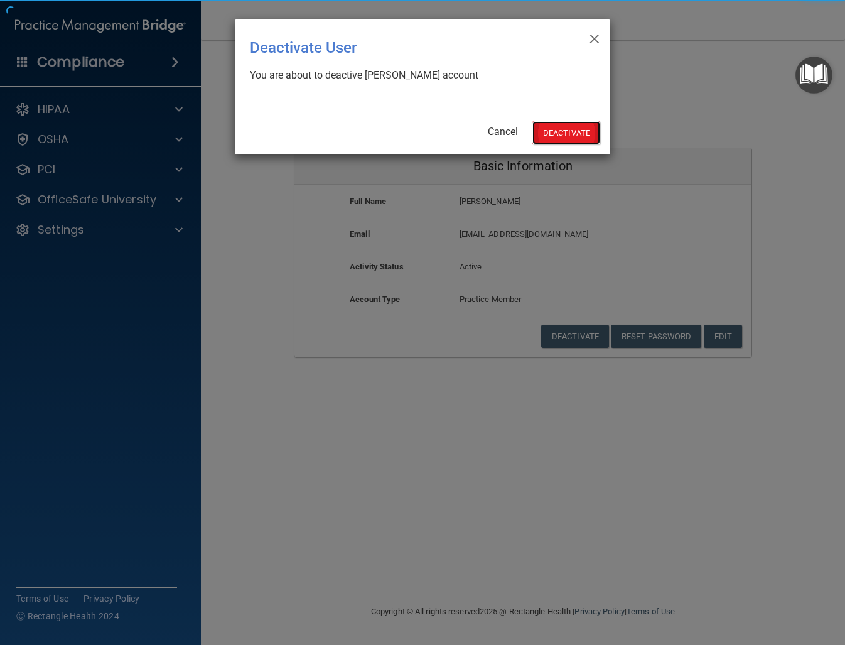
click at [586, 141] on button "Deactivate" at bounding box center [566, 132] width 68 height 23
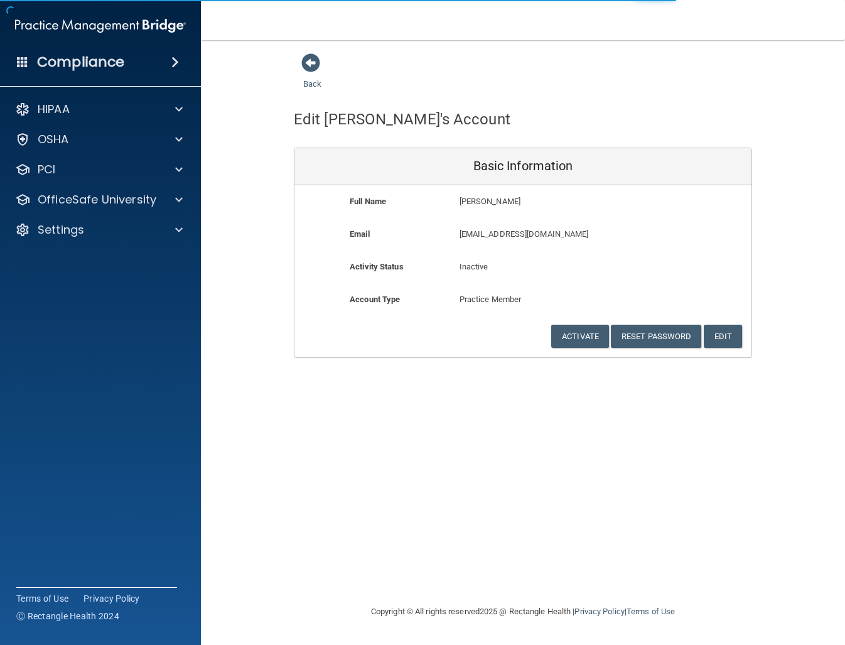
click at [309, 77] on div "Back" at bounding box center [332, 72] width 77 height 39
click at [309, 67] on span at bounding box center [310, 62] width 19 height 19
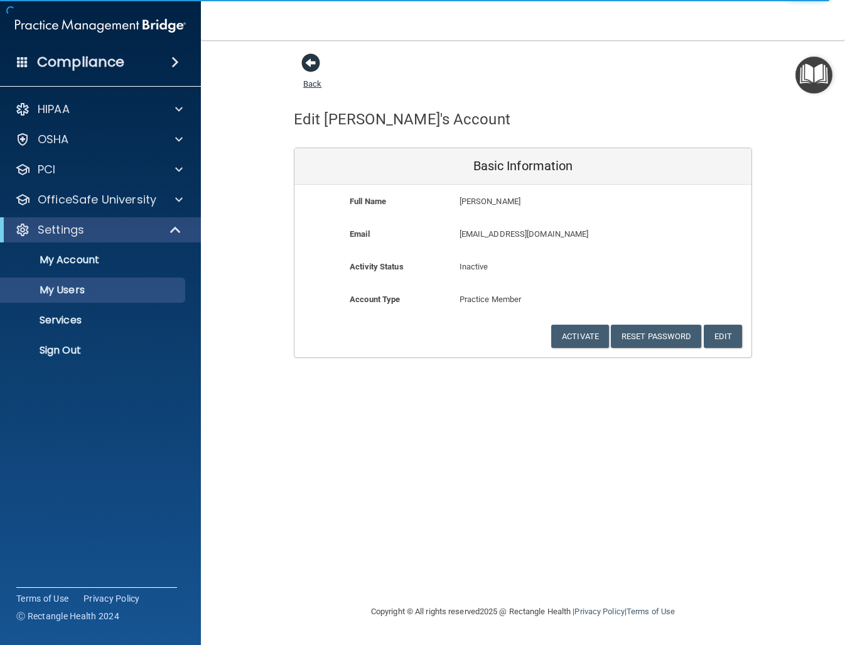
select select "20"
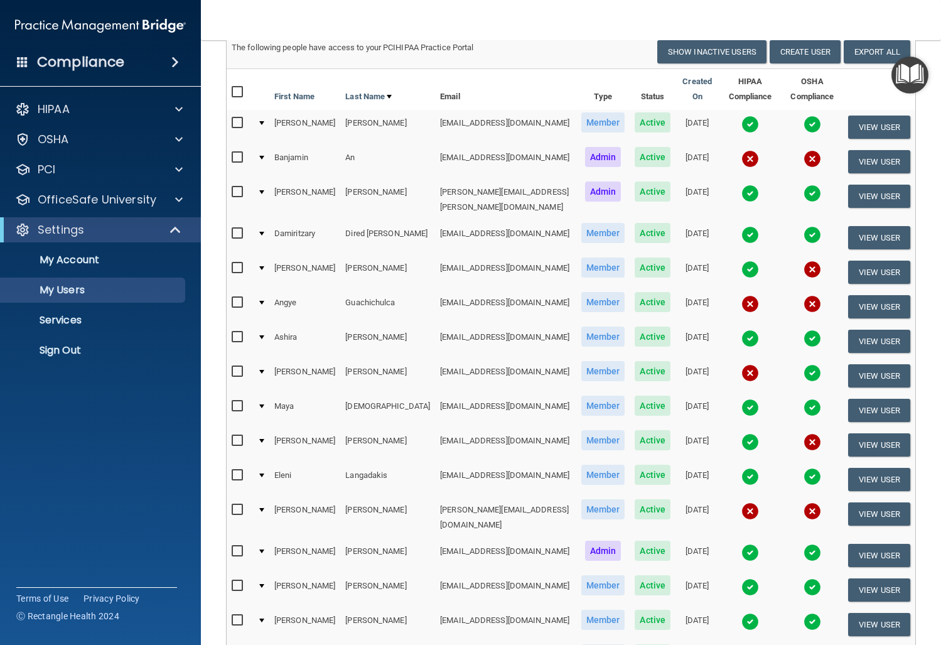
scroll to position [109, 0]
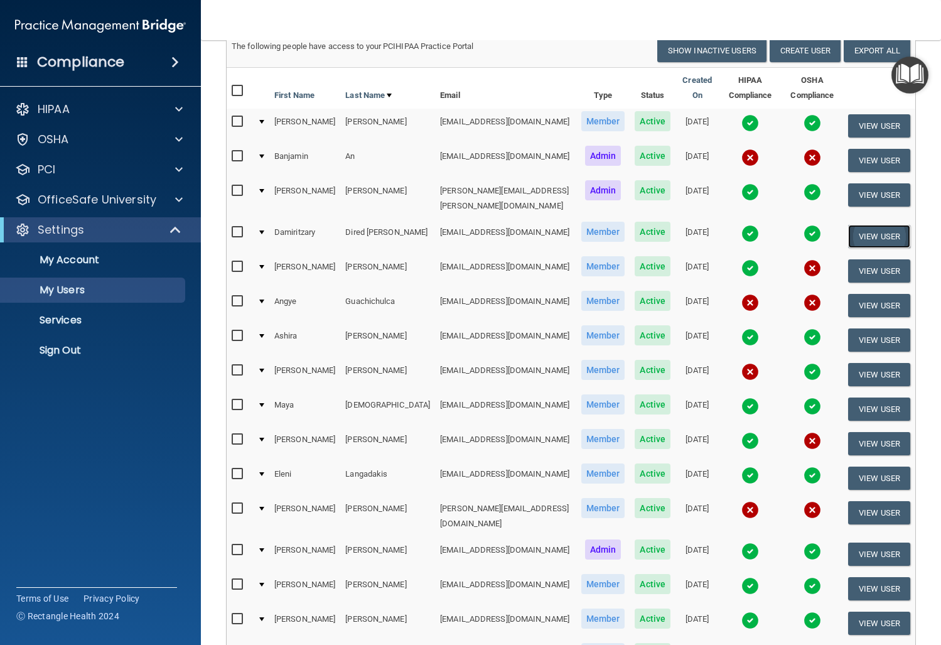
click at [845, 225] on button "View User" at bounding box center [879, 236] width 62 height 23
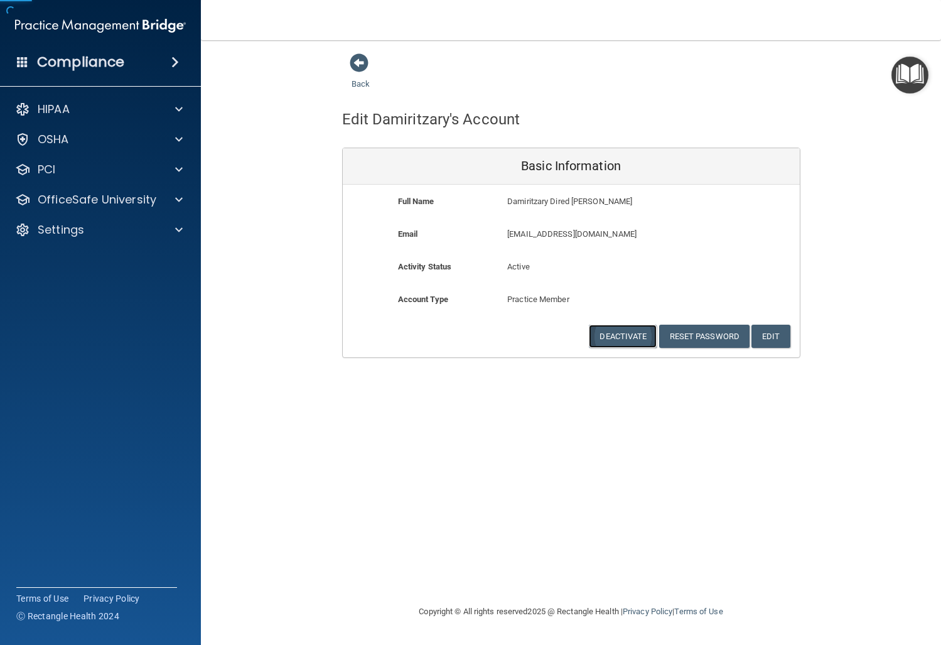
click at [613, 330] on button "Deactivate" at bounding box center [623, 336] width 68 height 23
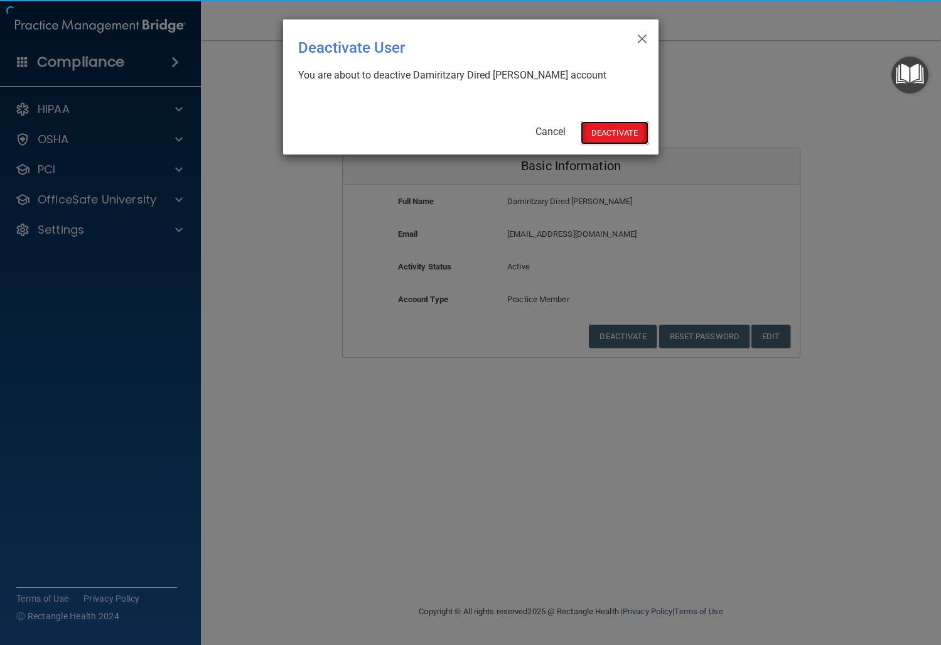
click at [614, 127] on button "Deactivate" at bounding box center [615, 132] width 68 height 23
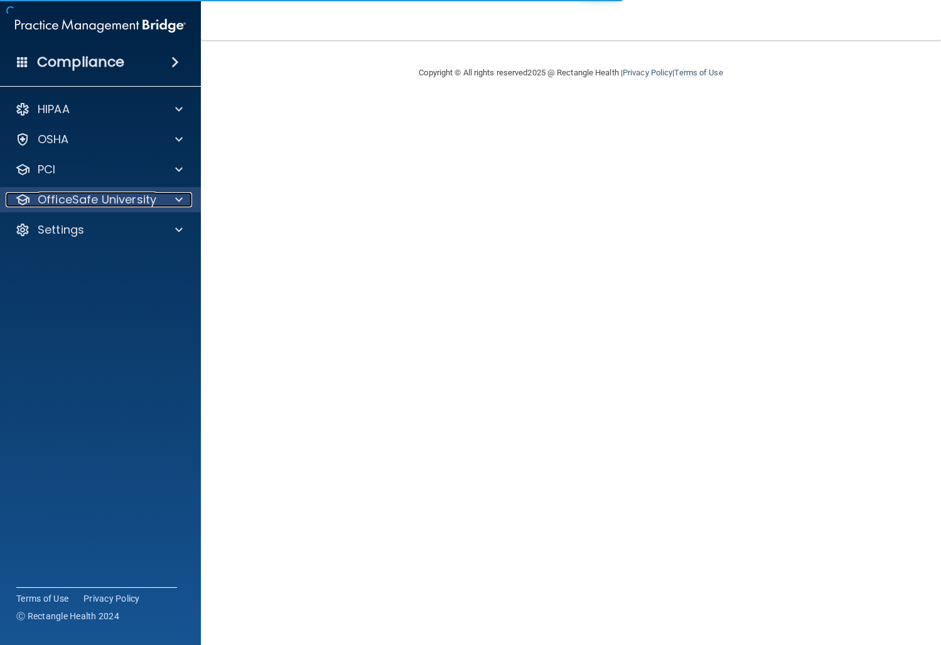
click at [139, 195] on p "OfficeSafe University" at bounding box center [97, 199] width 119 height 15
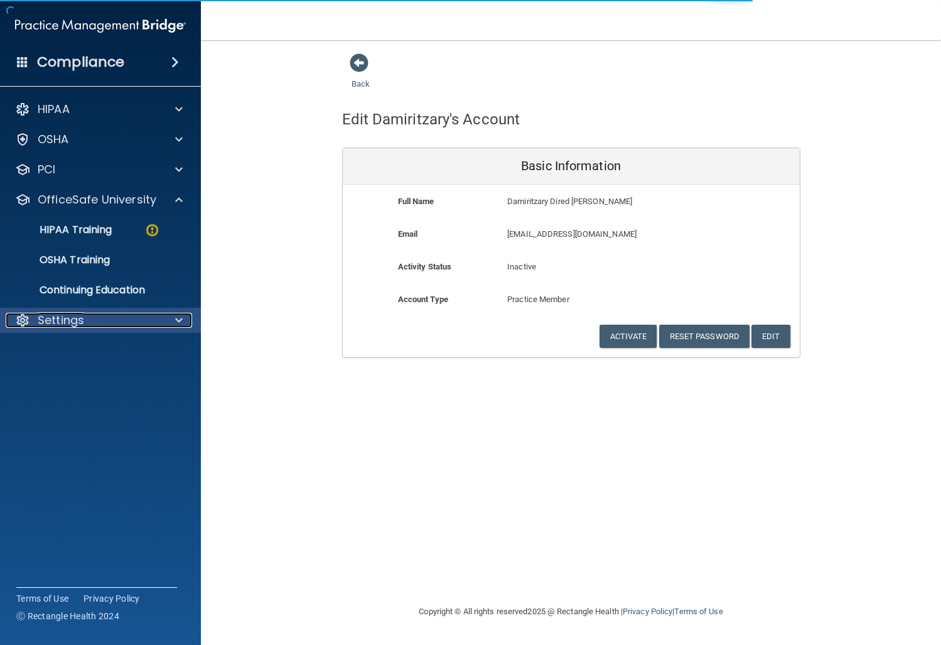
click at [90, 319] on div "Settings" at bounding box center [84, 320] width 156 height 15
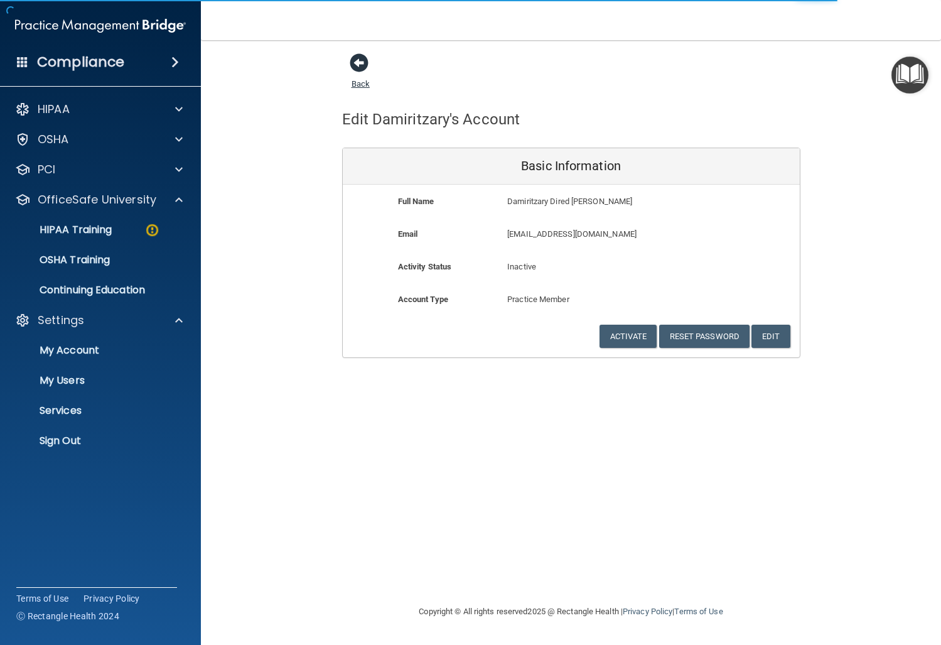
click at [355, 61] on span at bounding box center [359, 62] width 19 height 19
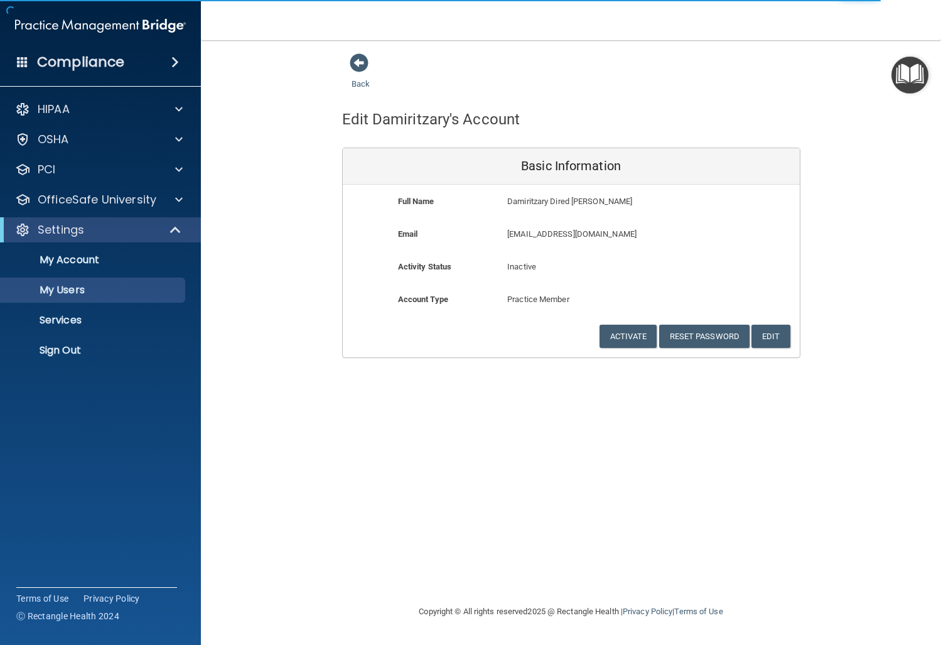
select select "20"
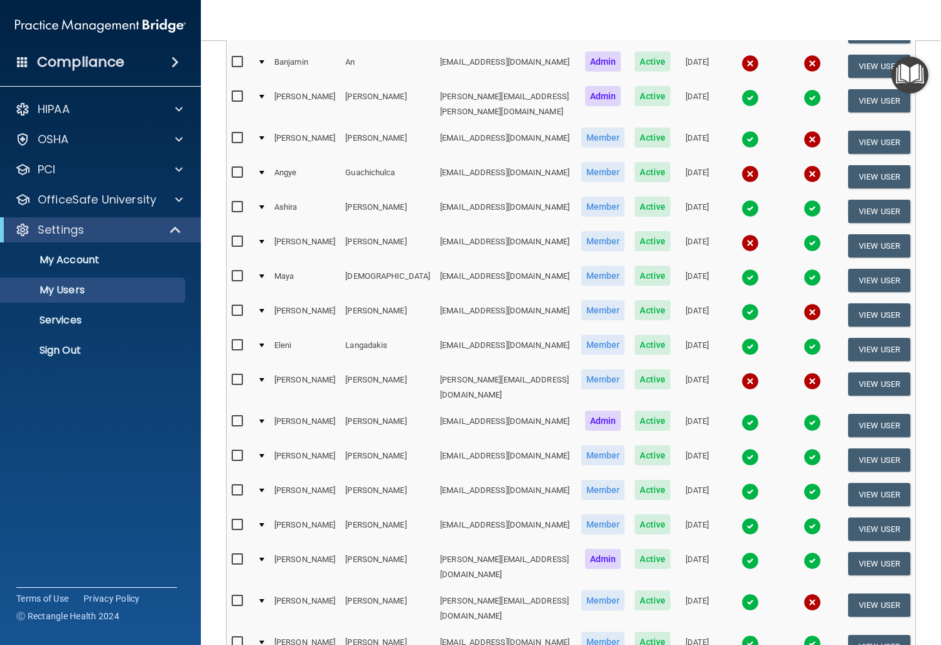
scroll to position [197, 0]
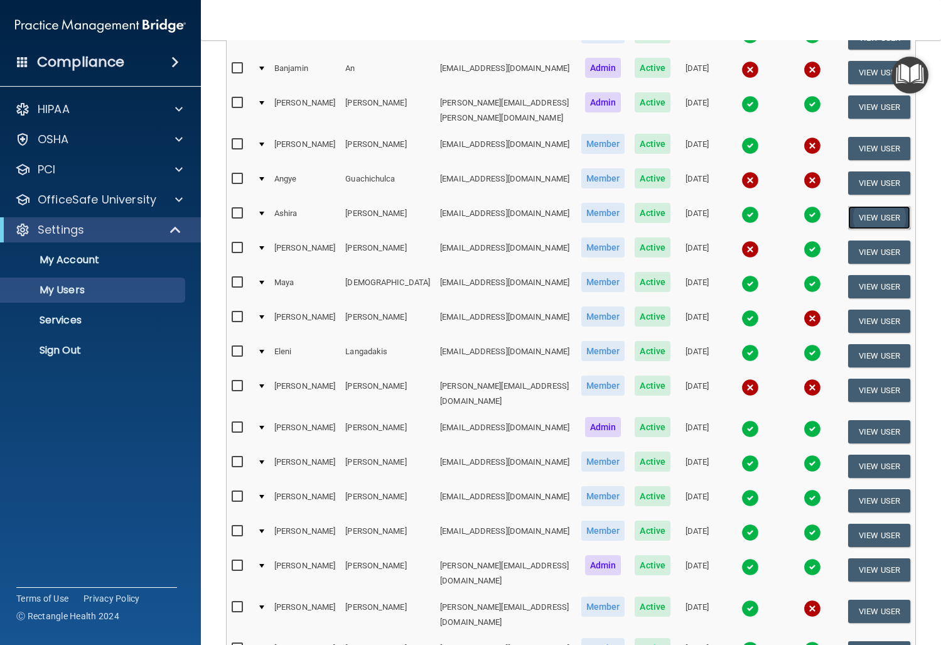
click at [902, 208] on button "View User" at bounding box center [879, 217] width 62 height 23
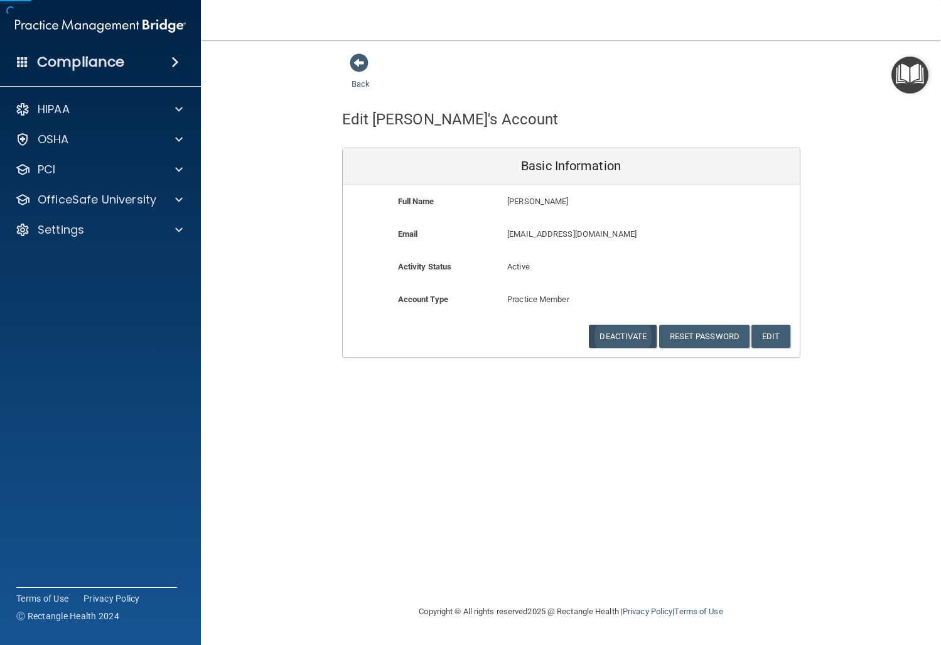
drag, startPoint x: 608, startPoint y: 349, endPoint x: 615, endPoint y: 342, distance: 9.3
click at [608, 348] on div "Full Name Ashira Guerra Ashira Last Name Guerra Email ashiraguerra05@gmail.com …" at bounding box center [571, 271] width 457 height 173
click at [615, 342] on button "Deactivate" at bounding box center [623, 336] width 68 height 23
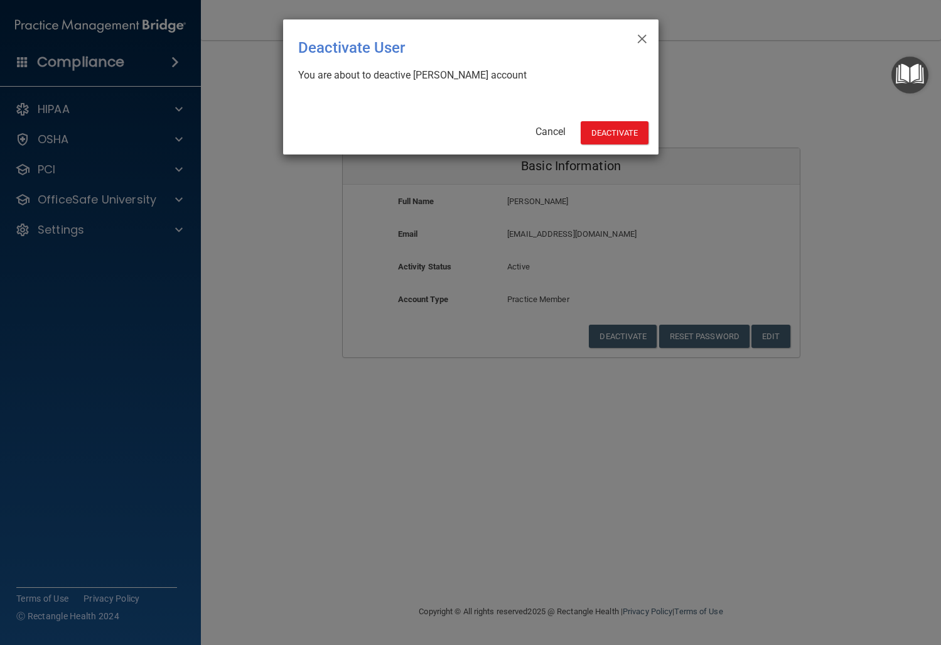
click at [628, 147] on div "× Close Deactivate User You are about to deactive Ashira Guerra's account Cance…" at bounding box center [470, 86] width 375 height 135
click at [627, 139] on button "Deactivate" at bounding box center [615, 132] width 68 height 23
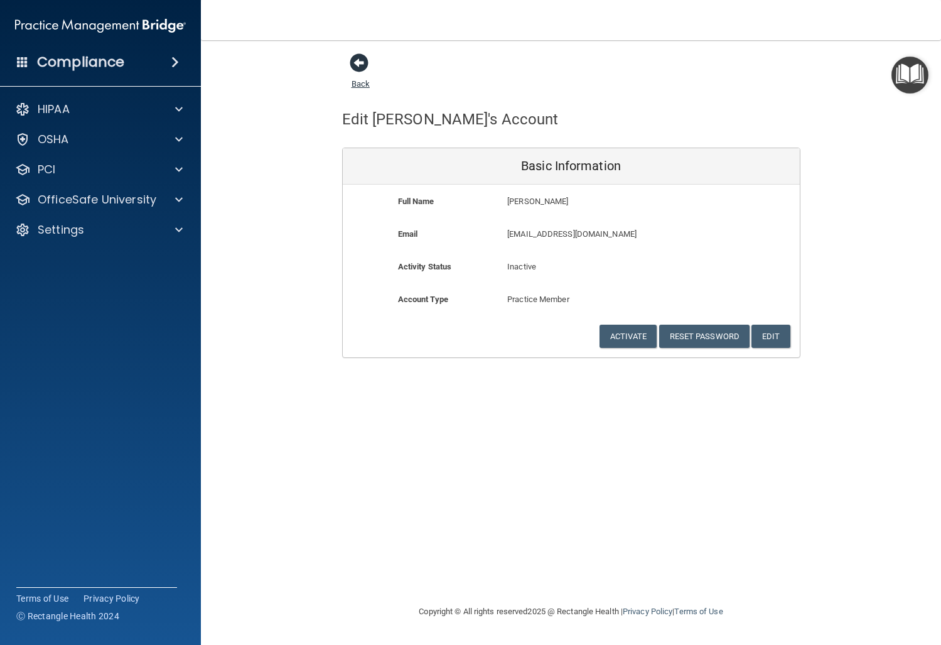
click at [361, 68] on span at bounding box center [359, 62] width 19 height 19
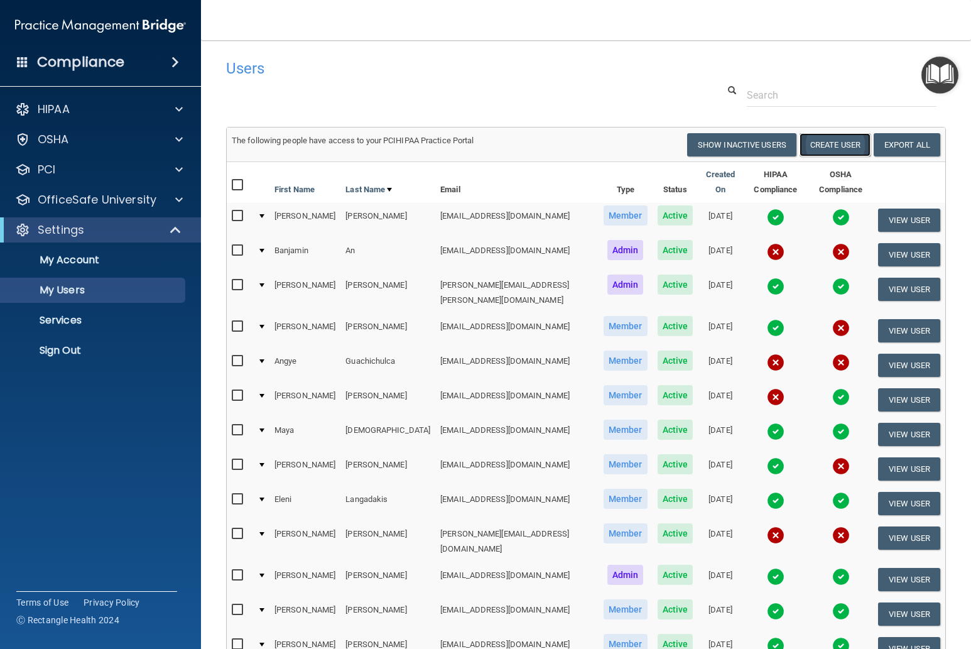
click at [838, 141] on button "Create User" at bounding box center [834, 144] width 71 height 23
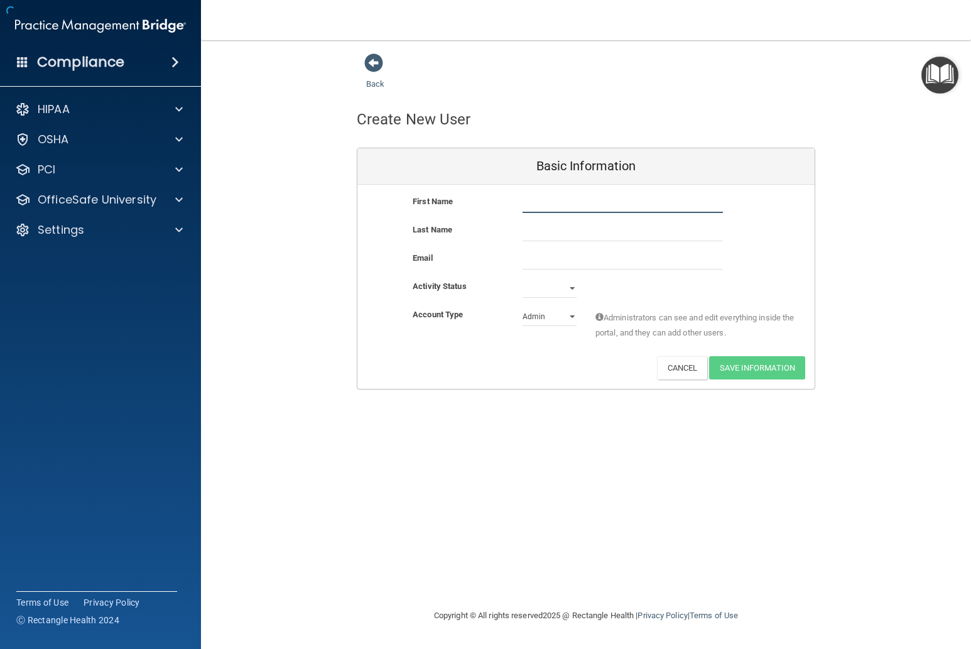
click at [544, 205] on input "text" at bounding box center [622, 203] width 200 height 19
type input "Jack"
click at [538, 233] on input "text" at bounding box center [622, 231] width 200 height 19
type input "h"
type input "[PERSON_NAME]"
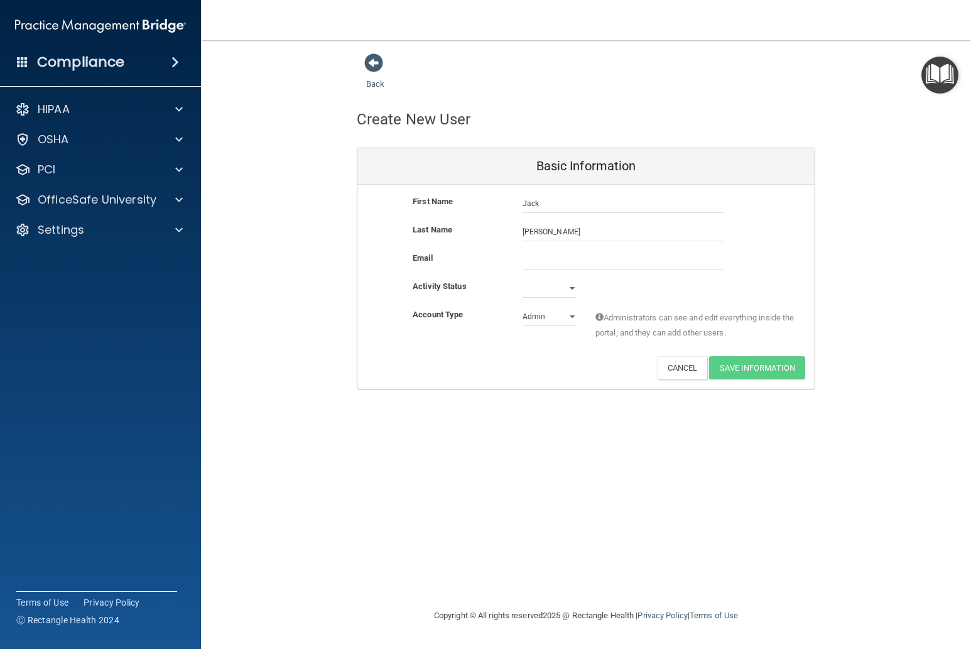
click at [537, 270] on div "Email" at bounding box center [585, 265] width 457 height 28
click at [536, 263] on input "email" at bounding box center [622, 260] width 200 height 19
type input "[EMAIL_ADDRESS][PERSON_NAME][DOMAIN_NAME]"
click at [571, 286] on select "Active Inactive" at bounding box center [549, 288] width 54 height 19
select select "active"
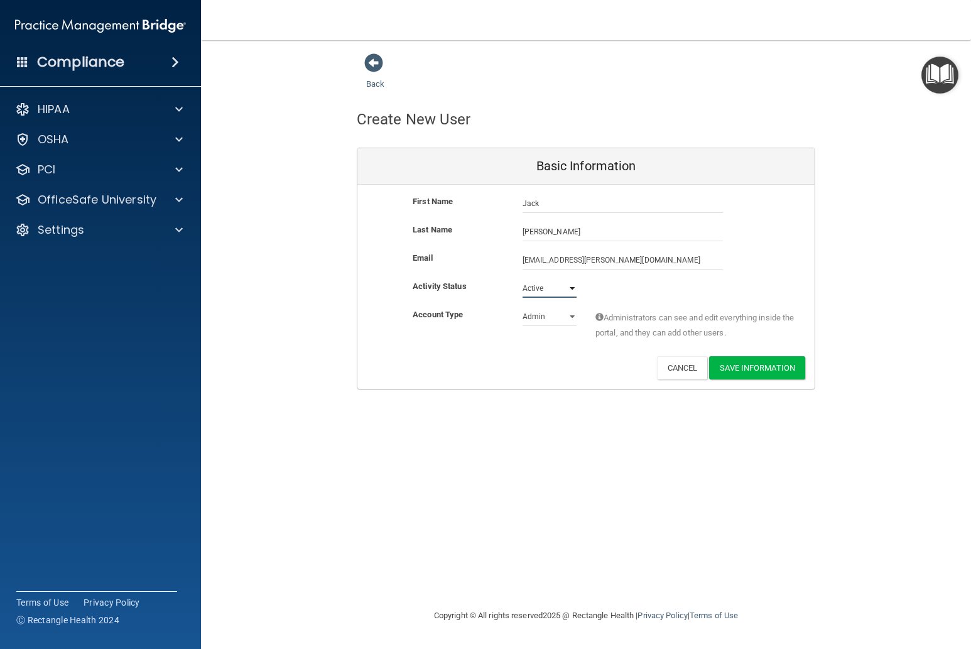
click at [522, 279] on select "Active Inactive" at bounding box center [549, 288] width 54 height 19
click at [535, 308] on select "Admin Member" at bounding box center [549, 316] width 54 height 19
select select "practice_member"
click at [522, 307] on select "Admin Member" at bounding box center [549, 316] width 54 height 19
click at [756, 365] on button "Save Information" at bounding box center [757, 367] width 96 height 23
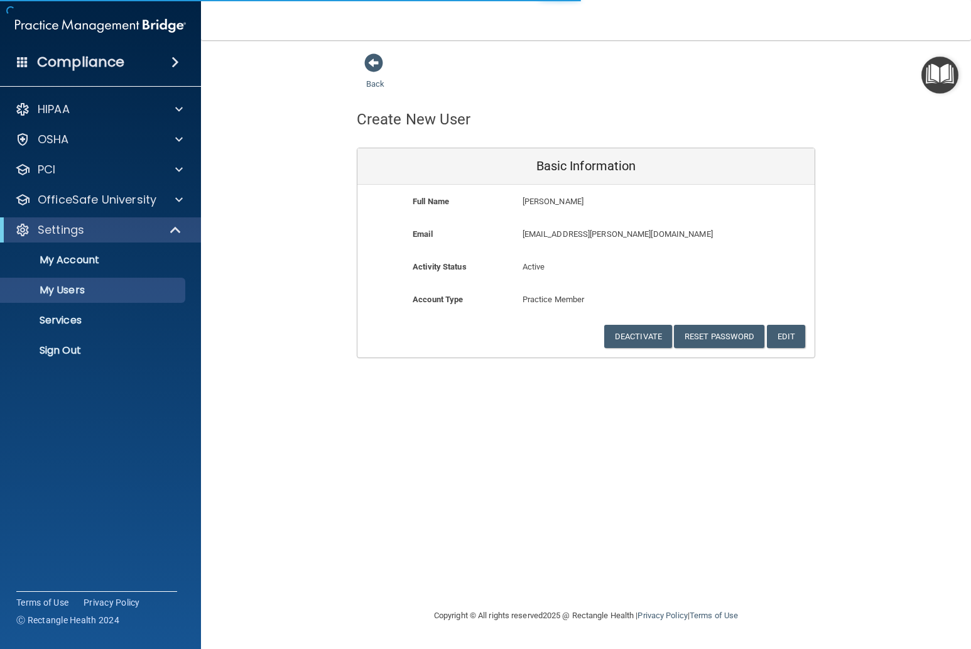
select select "20"
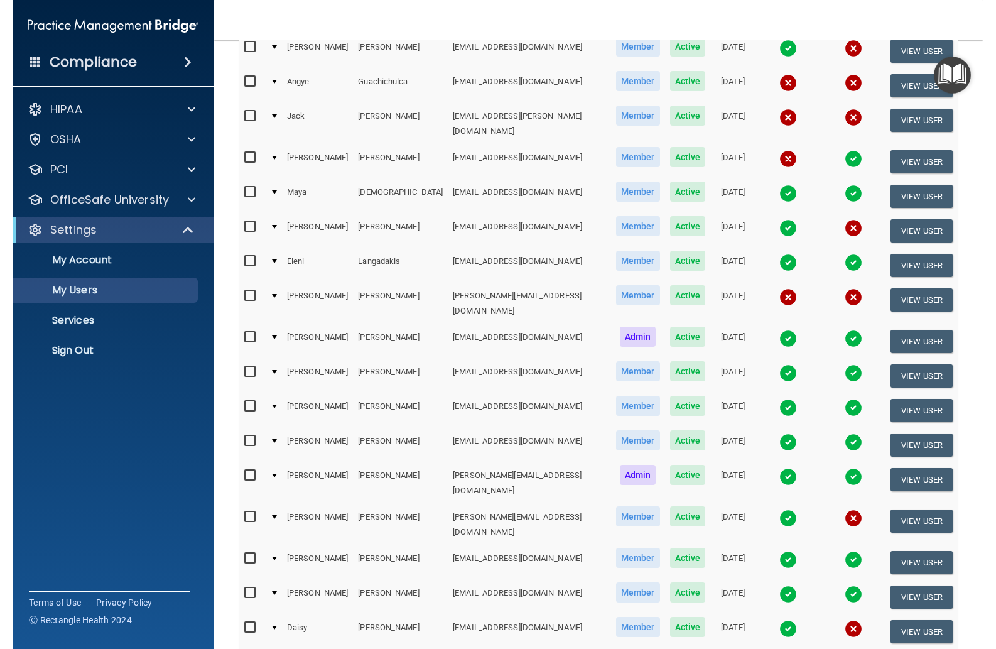
scroll to position [330, 0]
